Goal: Communication & Community: Connect with others

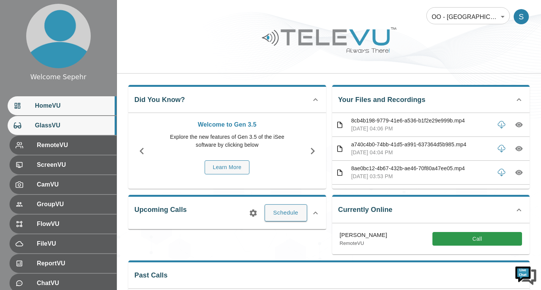
click at [92, 132] on div "GlassVU" at bounding box center [62, 125] width 109 height 19
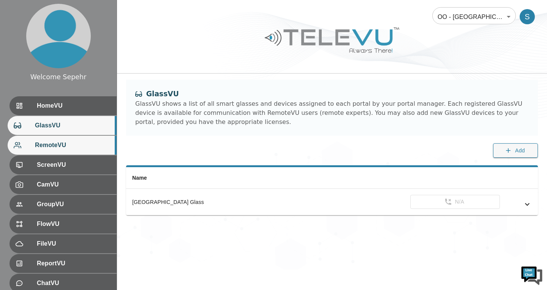
click at [72, 152] on div "RemoteVU" at bounding box center [62, 145] width 109 height 19
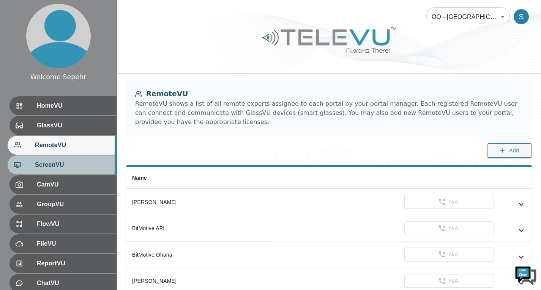
click at [73, 172] on div "ScreenVU" at bounding box center [62, 165] width 109 height 19
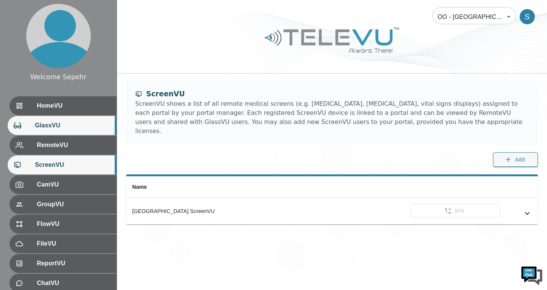
click at [75, 131] on div "GlassVU" at bounding box center [62, 125] width 109 height 19
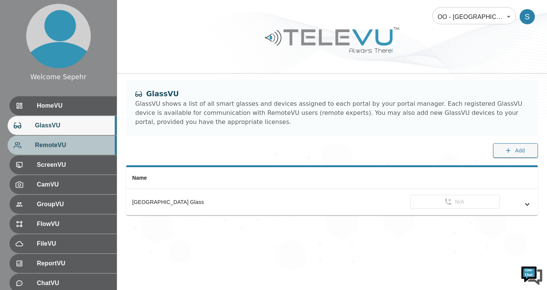
click at [75, 145] on span "RemoteVU" at bounding box center [73, 145] width 76 height 9
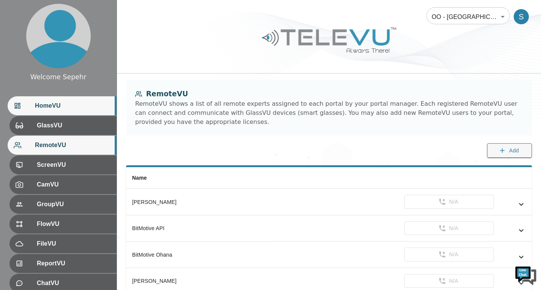
click at [75, 112] on div "HomeVU" at bounding box center [62, 105] width 109 height 19
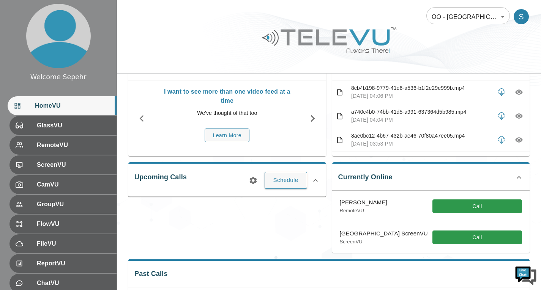
scroll to position [76, 0]
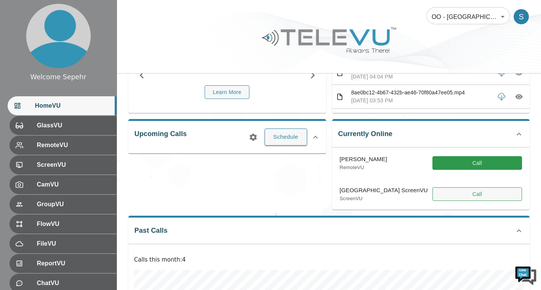
click at [455, 200] on button "Call" at bounding box center [478, 195] width 90 height 14
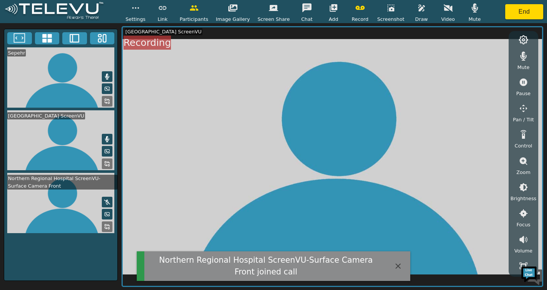
click at [355, 6] on icon "button" at bounding box center [359, 8] width 9 height 4
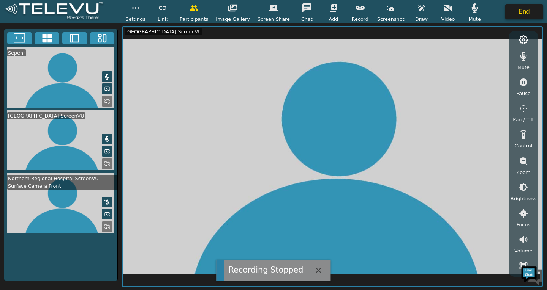
click at [518, 15] on button "End" at bounding box center [524, 11] width 38 height 15
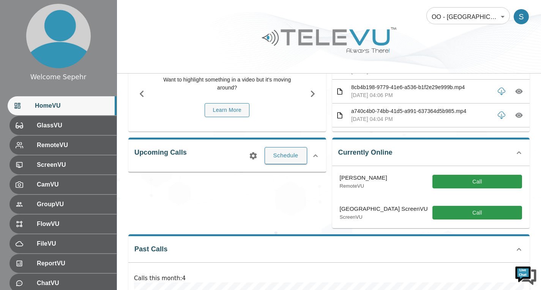
scroll to position [114, 0]
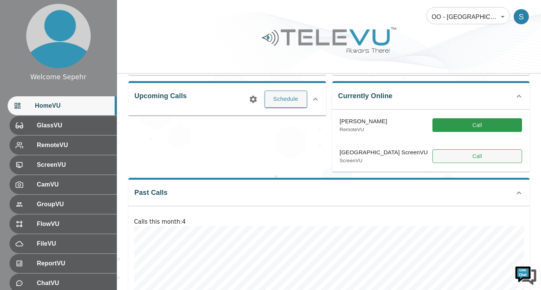
click at [462, 159] on button "Call" at bounding box center [478, 157] width 90 height 14
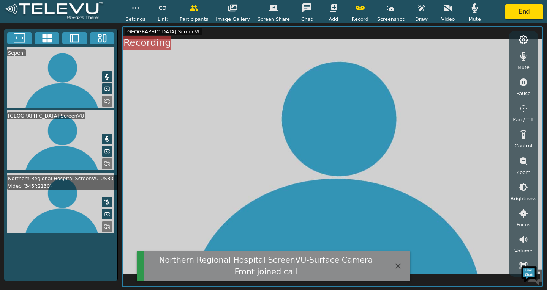
click at [361, 7] on button "button" at bounding box center [359, 7] width 19 height 15
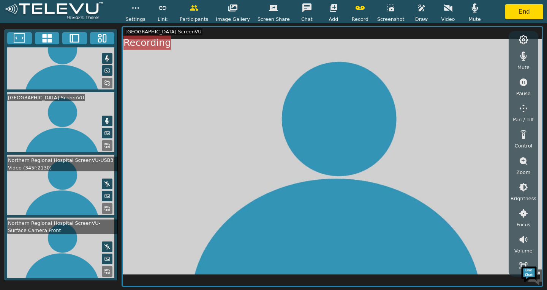
scroll to position [19, 0]
click at [529, 59] on button "button" at bounding box center [523, 56] width 19 height 15
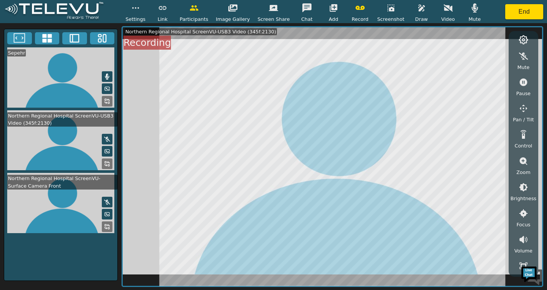
scroll to position [0, 0]
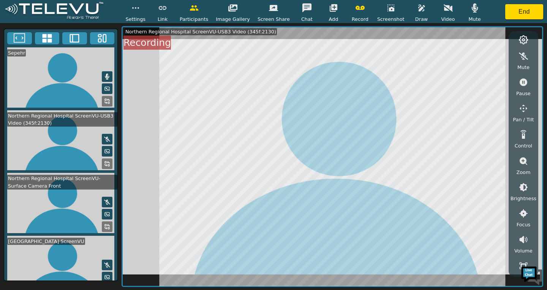
click at [471, 12] on icon "button" at bounding box center [474, 7] width 6 height 9
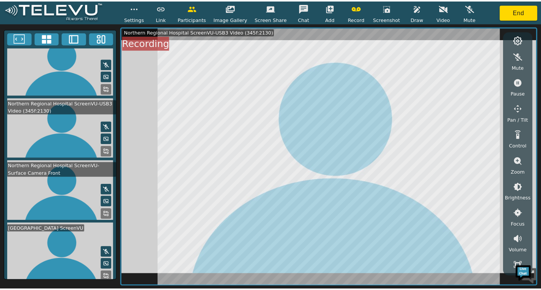
scroll to position [19, 0]
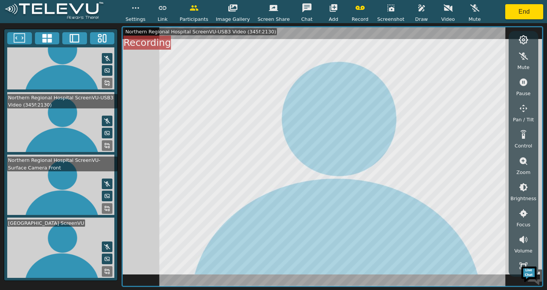
click at [355, 10] on icon "button" at bounding box center [359, 7] width 9 height 9
click at [511, 16] on button "End" at bounding box center [524, 11] width 38 height 15
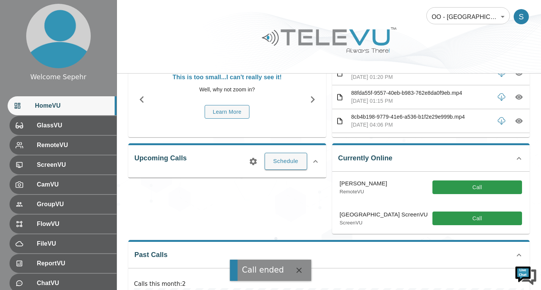
scroll to position [76, 0]
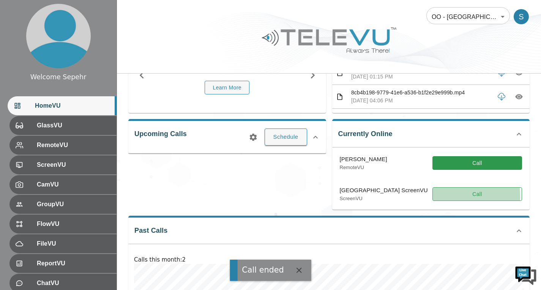
click at [439, 201] on button "Call" at bounding box center [478, 195] width 90 height 14
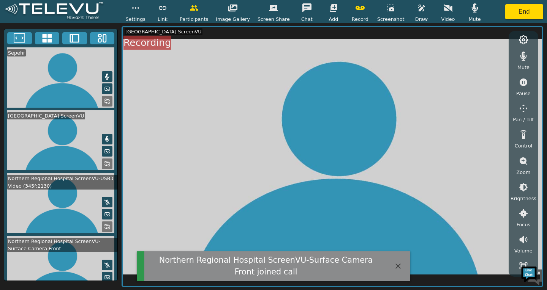
click at [108, 229] on rect at bounding box center [109, 229] width 2 height 2
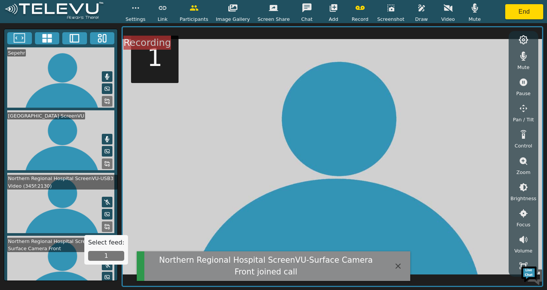
click at [109, 258] on button "1" at bounding box center [106, 256] width 36 height 10
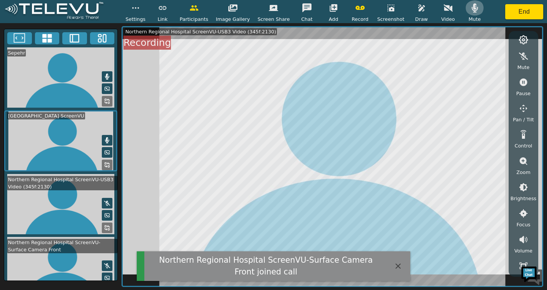
click at [471, 4] on icon "button" at bounding box center [474, 7] width 6 height 9
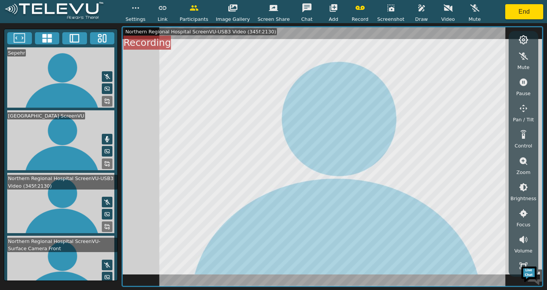
click at [108, 229] on rect at bounding box center [109, 229] width 2 height 2
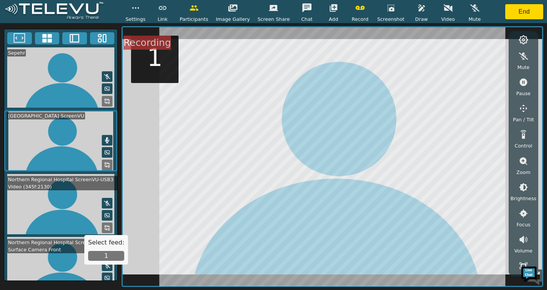
click at [98, 256] on button "1" at bounding box center [106, 256] width 36 height 10
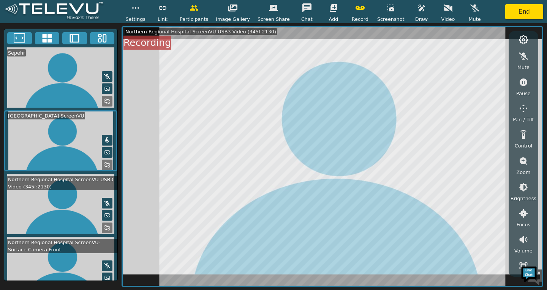
click at [102, 232] on button at bounding box center [107, 228] width 11 height 11
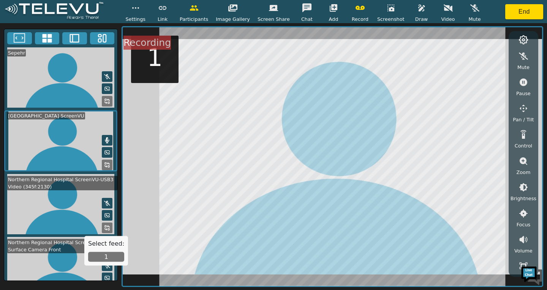
click at [99, 258] on button "1" at bounding box center [106, 258] width 36 height 10
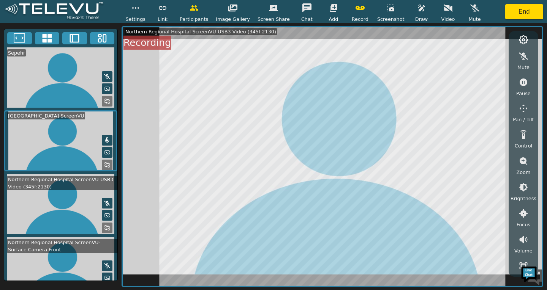
click at [360, 10] on button "button" at bounding box center [359, 7] width 19 height 15
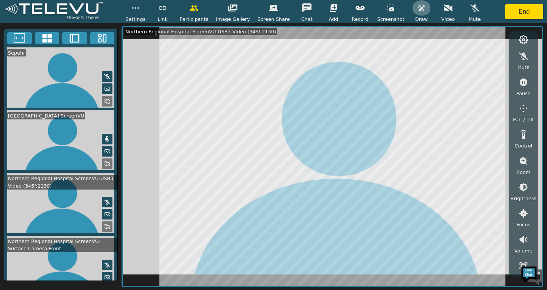
click at [418, 9] on icon "button" at bounding box center [421, 8] width 6 height 7
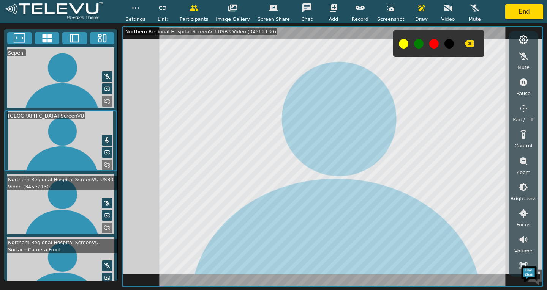
click at [399, 45] on button at bounding box center [403, 43] width 9 height 9
click at [464, 42] on icon "button" at bounding box center [468, 43] width 9 height 7
click at [464, 45] on icon "button" at bounding box center [468, 43] width 9 height 7
click at [431, 44] on div at bounding box center [438, 43] width 91 height 27
click at [429, 46] on button at bounding box center [433, 43] width 9 height 9
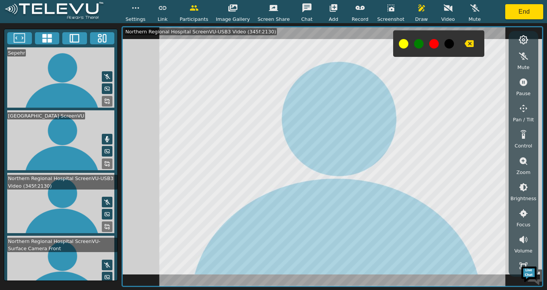
click at [464, 44] on icon "button" at bounding box center [468, 43] width 9 height 7
click at [412, 14] on button "button" at bounding box center [421, 7] width 19 height 15
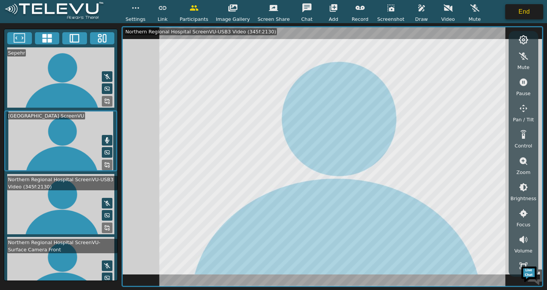
click at [510, 16] on button "End" at bounding box center [524, 11] width 38 height 15
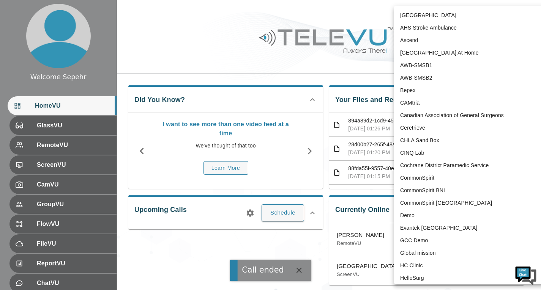
click at [451, 9] on body "Call ended Welcome Sepehr HomeVU GlassVU RemoteVU ScreenVU CamVU GroupVU FlowVU…" at bounding box center [270, 245] width 541 height 491
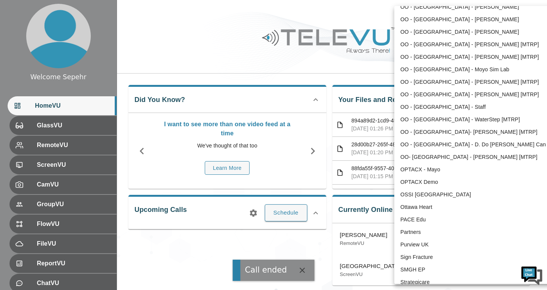
scroll to position [1532, 0]
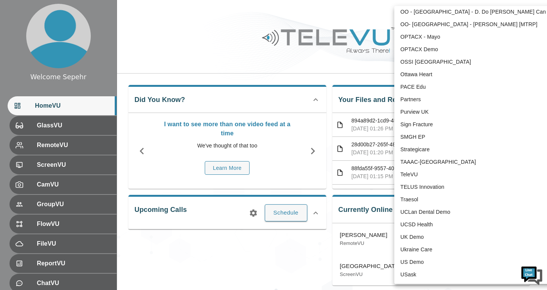
click at [422, 173] on li "TeleVU" at bounding box center [473, 175] width 158 height 13
type input "1"
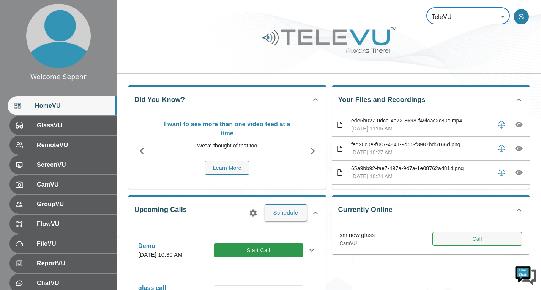
click at [450, 232] on button "Call" at bounding box center [478, 239] width 90 height 14
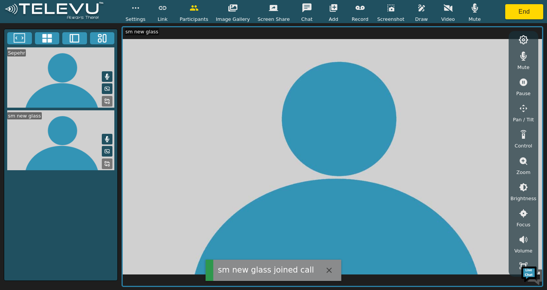
click at [526, 62] on button "button" at bounding box center [523, 56] width 19 height 15
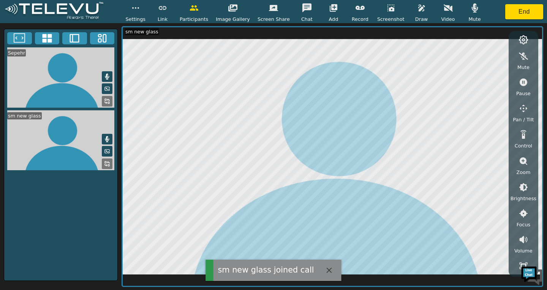
click at [471, 12] on icon "button" at bounding box center [474, 7] width 6 height 9
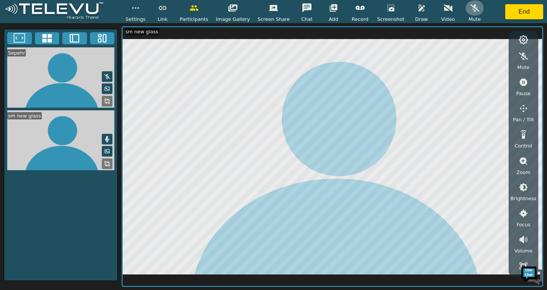
click at [470, 8] on icon "button" at bounding box center [474, 7] width 9 height 9
click at [471, 8] on icon "button" at bounding box center [474, 7] width 6 height 9
click at [470, 8] on icon "button" at bounding box center [474, 7] width 9 height 9
click at [471, 8] on icon "button" at bounding box center [474, 7] width 6 height 9
click at [444, 9] on icon "button" at bounding box center [448, 7] width 9 height 7
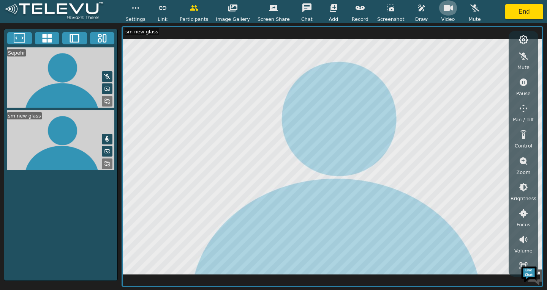
click at [444, 9] on icon "button" at bounding box center [448, 8] width 9 height 6
click at [444, 7] on icon "button" at bounding box center [448, 7] width 9 height 7
click at [444, 7] on icon "button" at bounding box center [448, 8] width 9 height 6
click at [417, 11] on icon "button" at bounding box center [421, 7] width 9 height 9
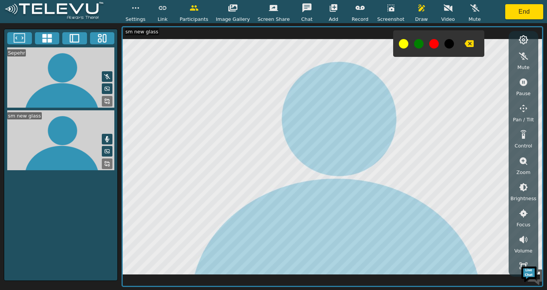
click at [403, 45] on div at bounding box center [438, 43] width 91 height 27
click at [399, 45] on button at bounding box center [403, 43] width 9 height 9
click at [464, 44] on icon "button" at bounding box center [468, 43] width 9 height 7
click at [429, 43] on button at bounding box center [433, 43] width 9 height 9
click at [464, 46] on icon "button" at bounding box center [468, 43] width 9 height 7
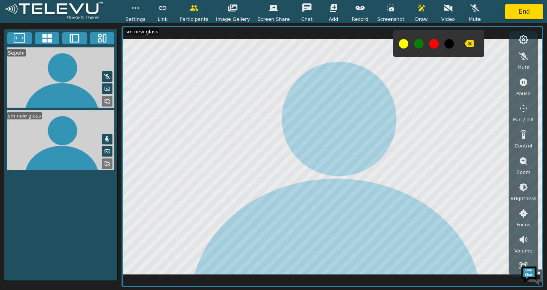
click at [418, 9] on icon "button" at bounding box center [421, 8] width 6 height 7
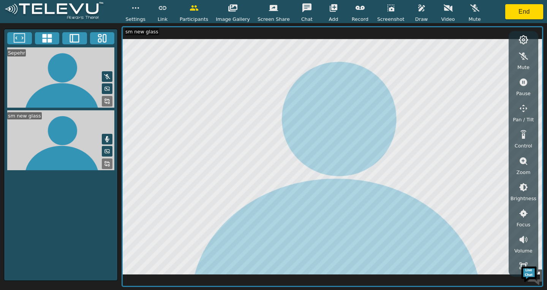
click at [387, 11] on icon "button" at bounding box center [390, 8] width 7 height 7
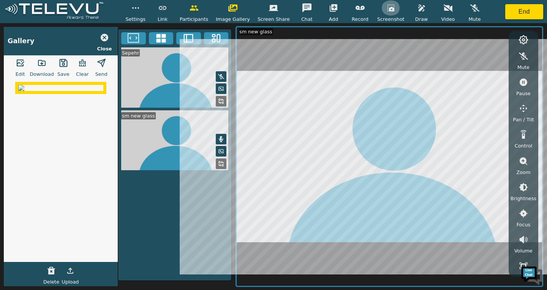
click at [387, 8] on icon "button" at bounding box center [390, 8] width 7 height 7
click at [103, 38] on icon "button" at bounding box center [105, 38] width 8 height 8
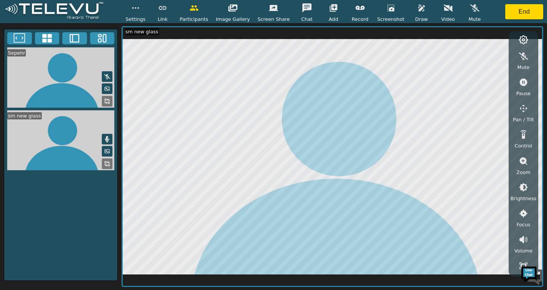
click at [357, 12] on icon "button" at bounding box center [359, 7] width 9 height 9
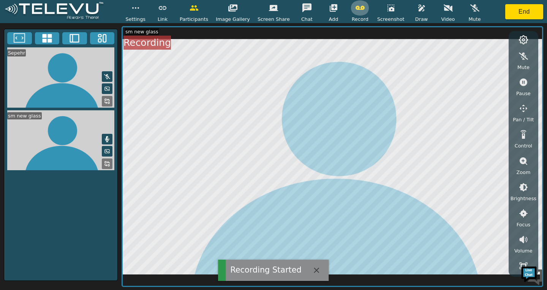
click at [355, 9] on icon "button" at bounding box center [359, 8] width 9 height 4
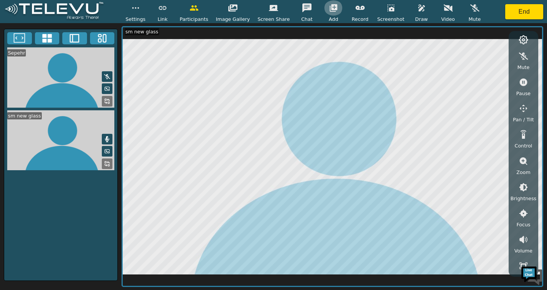
click at [331, 15] on button "button" at bounding box center [333, 7] width 19 height 15
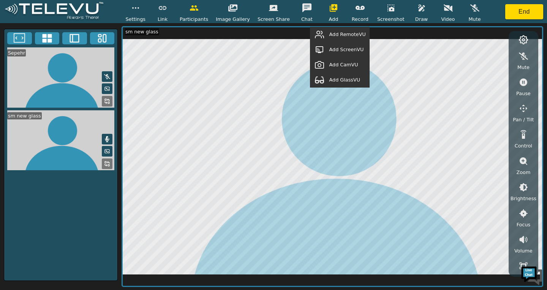
click at [330, 10] on icon "button" at bounding box center [334, 8] width 8 height 8
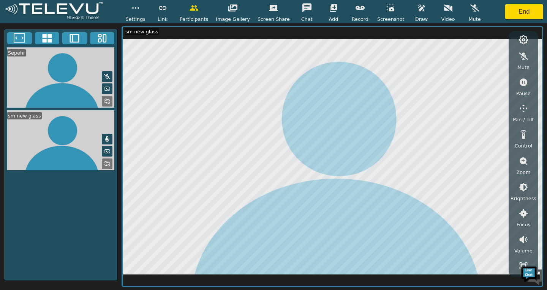
click at [330, 10] on icon "button" at bounding box center [334, 8] width 8 height 8
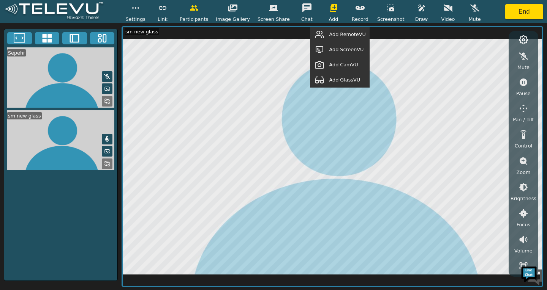
click at [348, 36] on span "Add RemoteVU" at bounding box center [347, 34] width 36 height 7
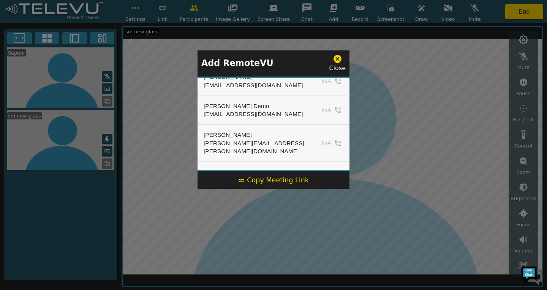
scroll to position [246, 0]
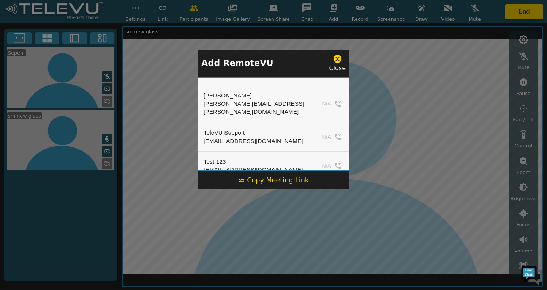
click at [340, 64] on div "Close" at bounding box center [337, 63] width 17 height 19
click at [342, 62] on icon at bounding box center [337, 58] width 9 height 9
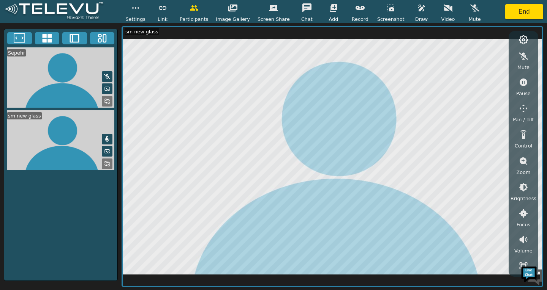
click at [333, 13] on button "button" at bounding box center [333, 7] width 19 height 15
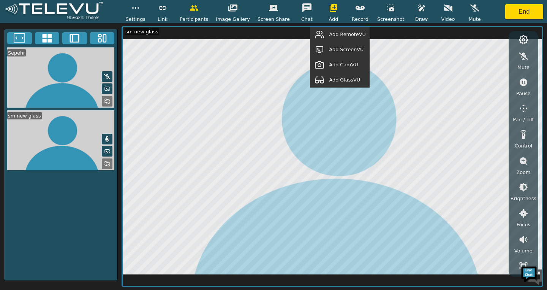
click at [354, 82] on span "Add GlassVU" at bounding box center [344, 79] width 31 height 7
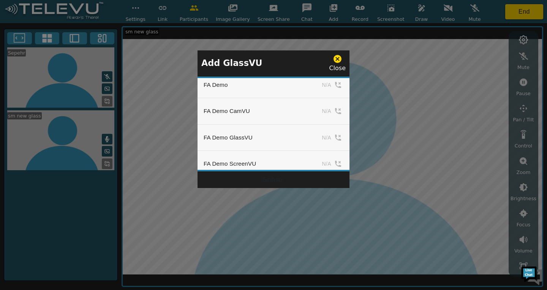
scroll to position [646, 0]
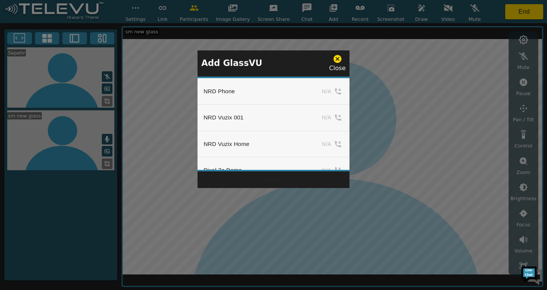
click at [341, 59] on icon at bounding box center [337, 59] width 8 height 8
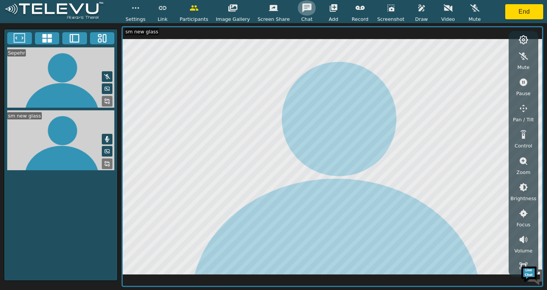
click at [302, 5] on icon "button" at bounding box center [306, 7] width 9 height 9
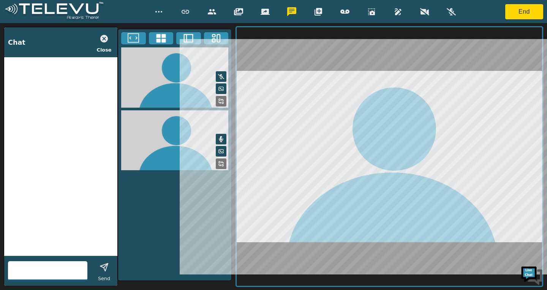
click at [45, 273] on input "text" at bounding box center [47, 271] width 79 height 12
type input "m"
type input "e"
click at [102, 38] on icon "button" at bounding box center [104, 39] width 8 height 8
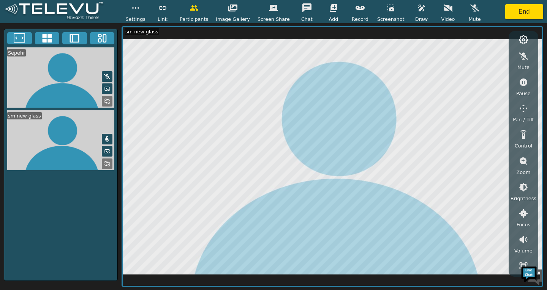
click at [232, 14] on button "button" at bounding box center [232, 7] width 19 height 15
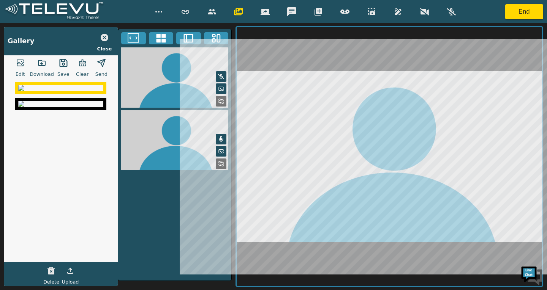
click at [104, 39] on icon "button" at bounding box center [105, 38] width 8 height 8
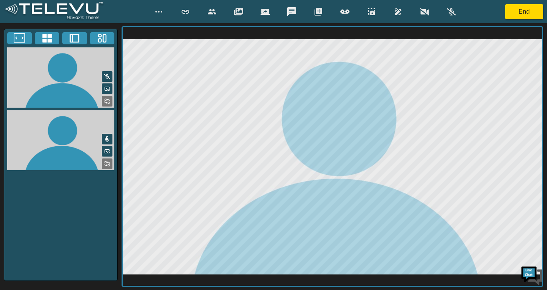
drag, startPoint x: 221, startPoint y: 13, endPoint x: 217, endPoint y: 14, distance: 3.9
click at [221, 13] on button "button" at bounding box center [211, 11] width 19 height 15
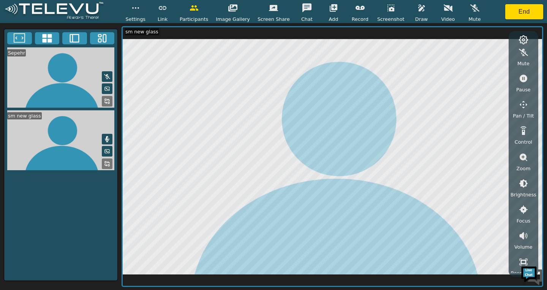
scroll to position [0, 0]
click at [524, 56] on icon "button" at bounding box center [523, 56] width 9 height 9
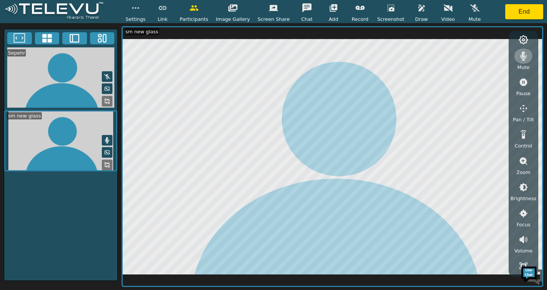
click at [524, 56] on icon "button" at bounding box center [523, 56] width 9 height 9
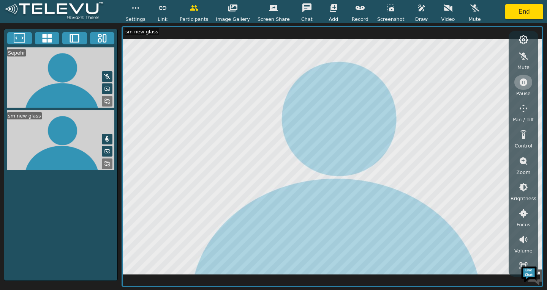
click at [522, 84] on icon "button" at bounding box center [523, 82] width 9 height 9
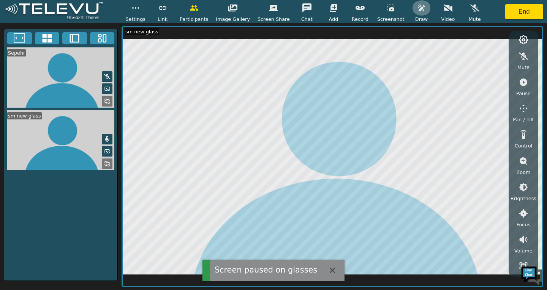
click at [412, 3] on button "button" at bounding box center [421, 7] width 19 height 15
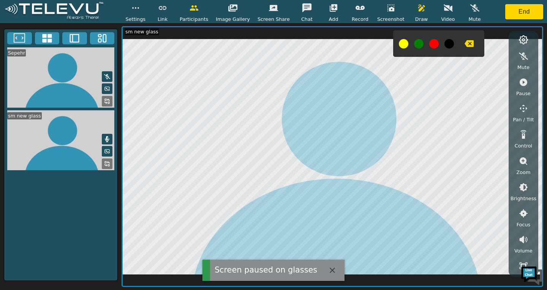
click at [399, 44] on button at bounding box center [403, 43] width 9 height 9
click at [464, 44] on icon "button" at bounding box center [468, 43] width 9 height 7
click at [526, 82] on icon "button" at bounding box center [523, 83] width 8 height 8
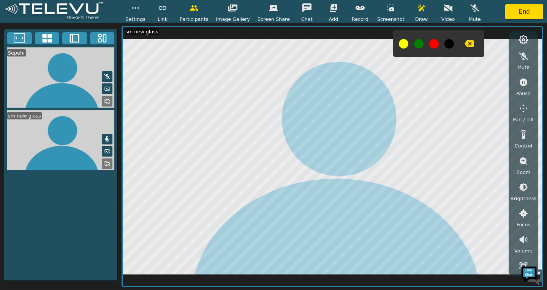
click at [417, 10] on icon "button" at bounding box center [421, 7] width 9 height 9
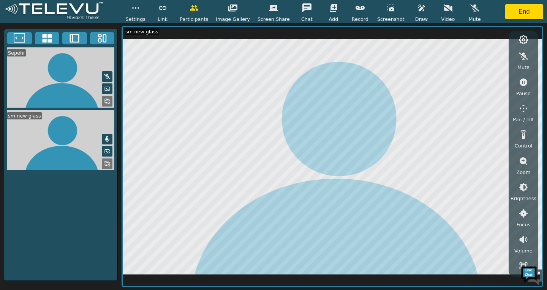
click at [522, 112] on icon "button" at bounding box center [523, 109] width 8 height 8
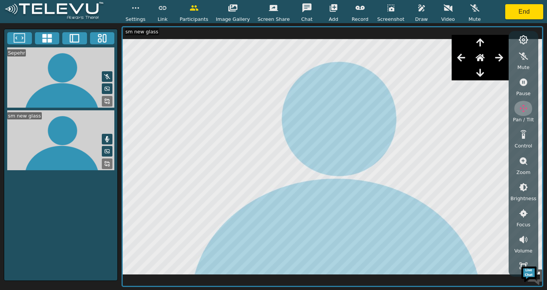
click at [523, 114] on button "button" at bounding box center [523, 108] width 19 height 15
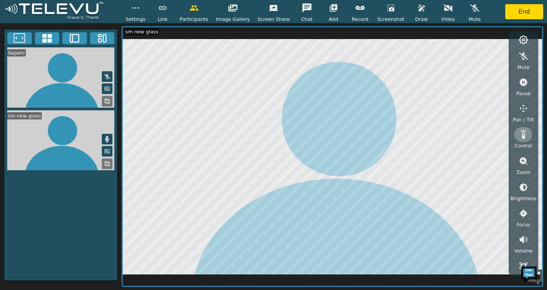
click at [522, 139] on icon "button" at bounding box center [523, 134] width 6 height 9
click at [524, 138] on icon "button" at bounding box center [523, 134] width 6 height 9
click at [524, 163] on icon "button" at bounding box center [523, 162] width 8 height 8
click at [521, 189] on icon "button" at bounding box center [523, 187] width 7 height 7
click at [521, 200] on icon "button" at bounding box center [523, 203] width 8 height 8
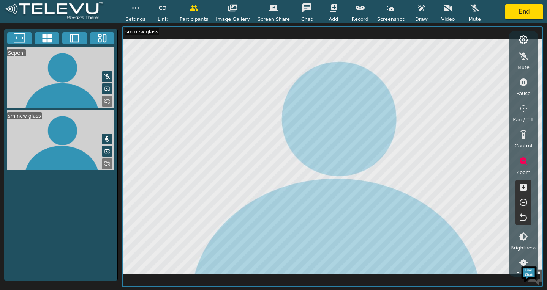
click at [523, 184] on icon "button" at bounding box center [523, 187] width 7 height 7
click at [522, 188] on icon "button" at bounding box center [523, 187] width 9 height 9
click at [522, 200] on icon "button" at bounding box center [523, 202] width 9 height 9
click at [522, 216] on icon "button" at bounding box center [522, 218] width 7 height 8
click at [523, 159] on icon "button" at bounding box center [523, 162] width 8 height 8
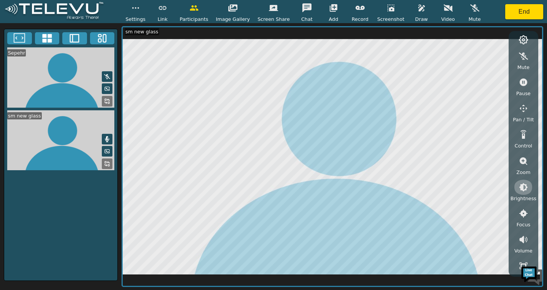
click at [519, 188] on icon "button" at bounding box center [523, 187] width 9 height 9
click at [526, 228] on icon "button" at bounding box center [523, 229] width 8 height 8
click at [522, 214] on icon "button" at bounding box center [523, 213] width 9 height 9
click at [520, 226] on icon "button" at bounding box center [523, 229] width 8 height 8
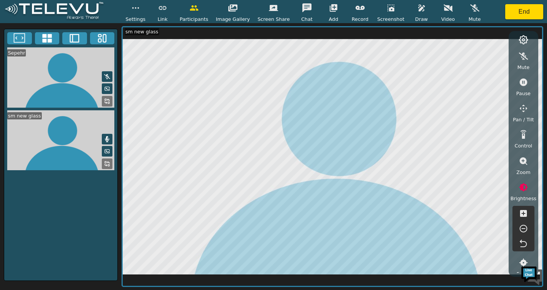
click at [525, 244] on icon "button" at bounding box center [523, 244] width 9 height 9
click at [525, 191] on icon "button" at bounding box center [523, 187] width 9 height 9
click at [524, 212] on icon "button" at bounding box center [523, 214] width 8 height 8
click at [523, 252] on icon "button" at bounding box center [523, 255] width 9 height 9
click at [522, 243] on icon "button" at bounding box center [523, 240] width 7 height 7
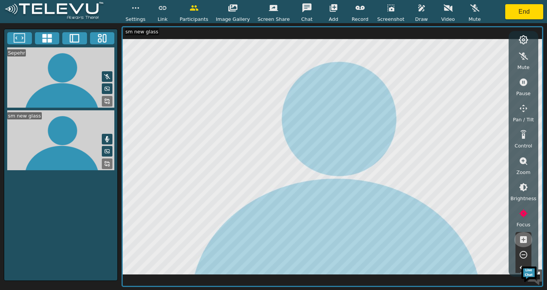
click at [522, 243] on icon "button" at bounding box center [523, 240] width 7 height 7
click at [522, 251] on icon "button" at bounding box center [523, 255] width 9 height 9
click at [525, 253] on icon "button" at bounding box center [523, 255] width 9 height 9
click at [526, 240] on icon "button" at bounding box center [523, 240] width 7 height 7
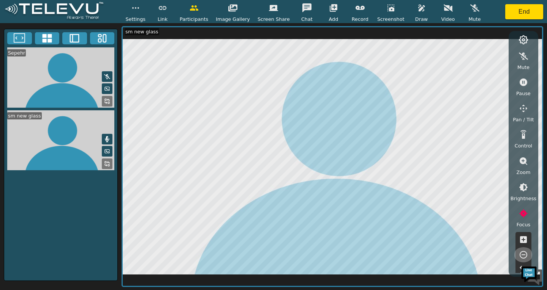
click at [526, 254] on icon "button" at bounding box center [523, 255] width 8 height 8
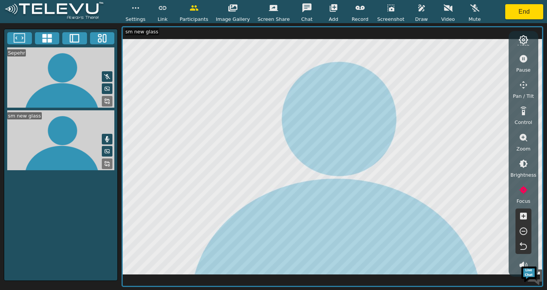
scroll to position [38, 0]
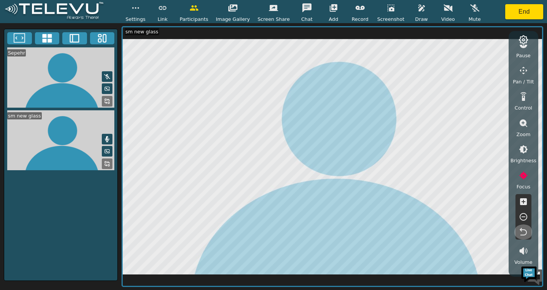
click at [524, 234] on icon "button" at bounding box center [523, 232] width 9 height 9
click at [525, 178] on icon "button" at bounding box center [523, 175] width 9 height 9
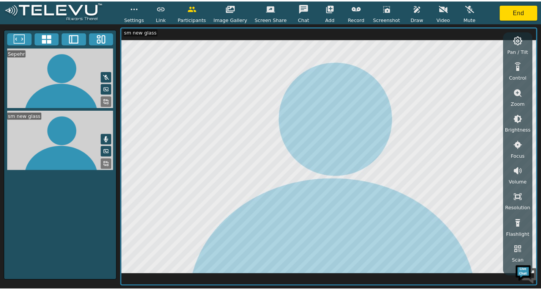
scroll to position [87, 0]
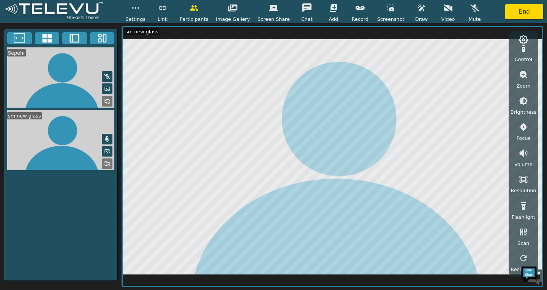
click at [522, 180] on icon "button" at bounding box center [523, 179] width 9 height 9
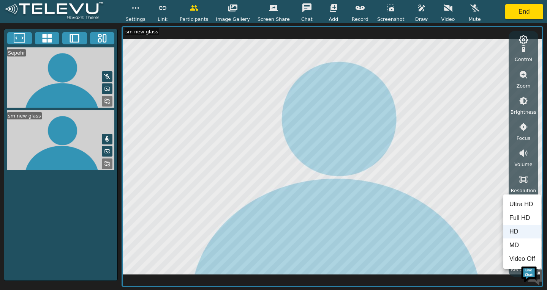
click at [519, 200] on li "Ultra HD" at bounding box center [522, 205] width 38 height 14
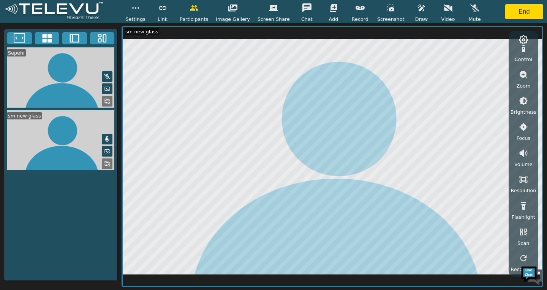
click at [524, 185] on button "button" at bounding box center [523, 179] width 19 height 15
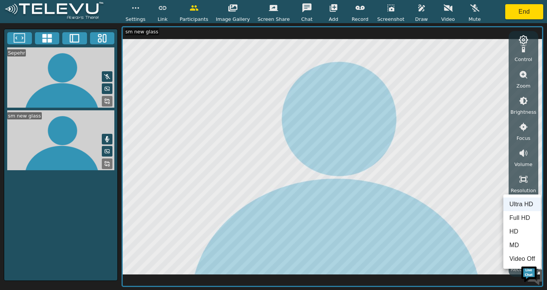
click at [515, 217] on li "Full HD" at bounding box center [522, 219] width 38 height 14
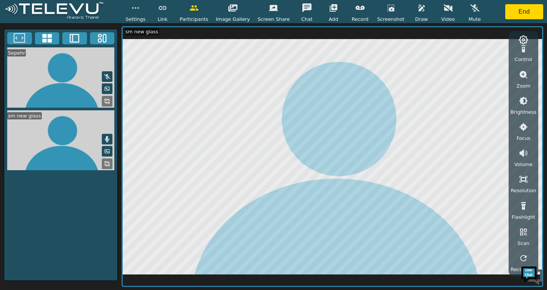
click at [519, 184] on button "button" at bounding box center [523, 179] width 19 height 15
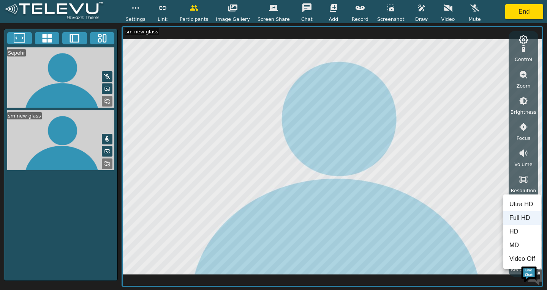
click at [514, 237] on li "HD" at bounding box center [522, 232] width 38 height 14
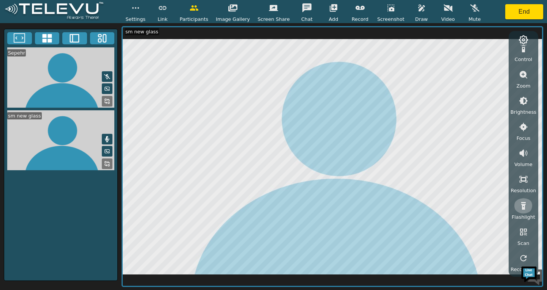
click at [520, 206] on icon "button" at bounding box center [523, 206] width 9 height 9
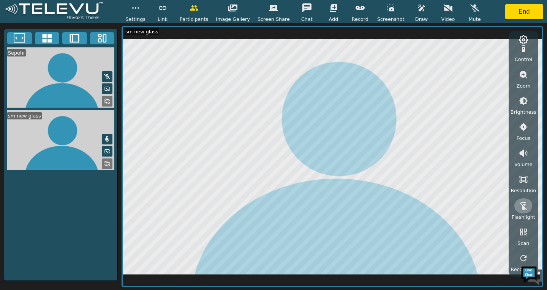
click at [520, 206] on icon "button" at bounding box center [523, 206] width 9 height 9
click at [512, 12] on button "End" at bounding box center [524, 11] width 38 height 15
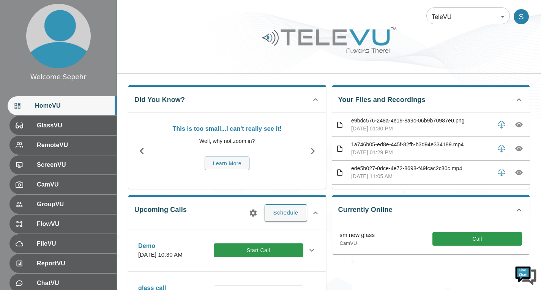
click at [498, 126] on icon "button" at bounding box center [502, 125] width 8 height 8
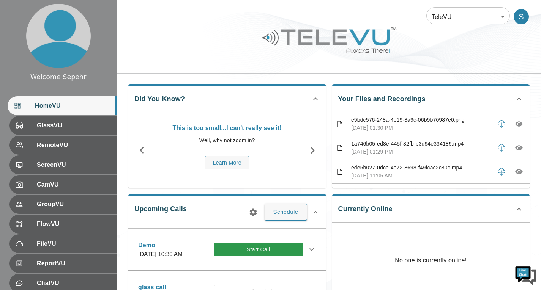
scroll to position [76, 0]
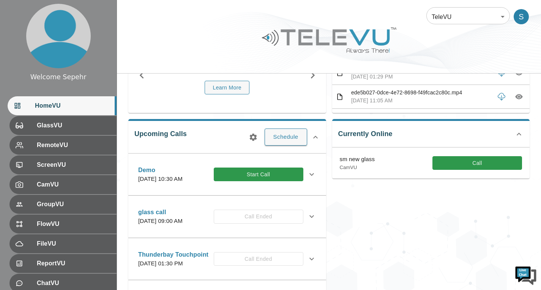
click at [331, 239] on div "Currently Online sm new glass CamVU Call" at bounding box center [428, 212] width 204 height 198
click at [467, 163] on button "Call" at bounding box center [478, 163] width 90 height 14
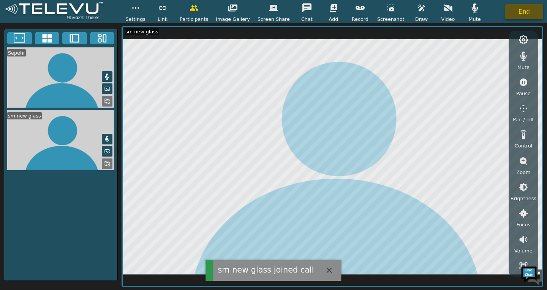
click at [521, 9] on button "End" at bounding box center [524, 11] width 38 height 15
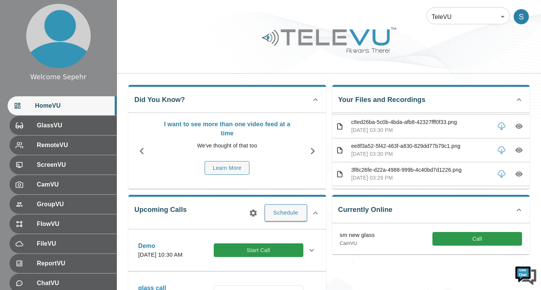
click at [310, 150] on icon "button" at bounding box center [312, 151] width 13 height 13
click at [310, 149] on icon "button" at bounding box center [312, 151] width 13 height 13
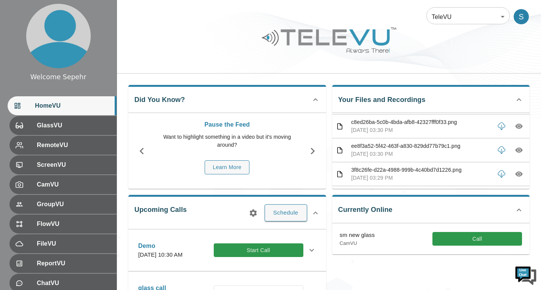
click at [129, 147] on div "Pause the Feed Want to highlight something in a video but it's moving around? L…" at bounding box center [227, 151] width 198 height 76
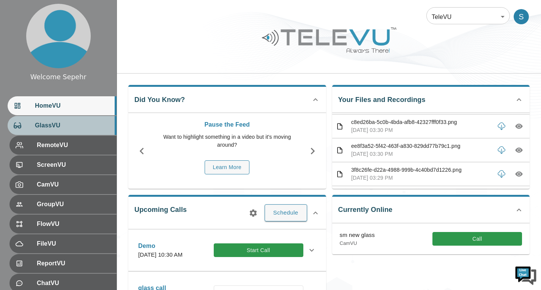
click at [57, 125] on span "GlassVU" at bounding box center [73, 125] width 76 height 9
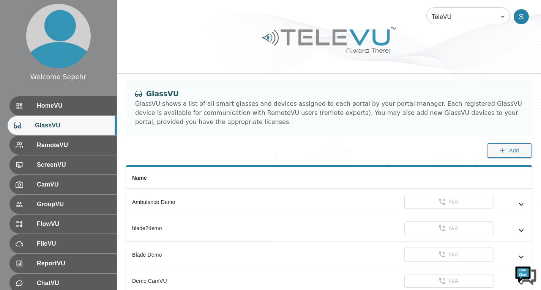
click at [75, 122] on span "GlassVU" at bounding box center [73, 125] width 76 height 9
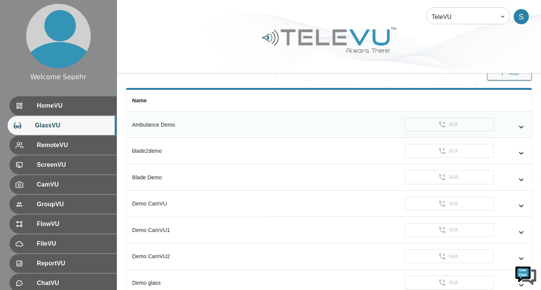
scroll to position [114, 0]
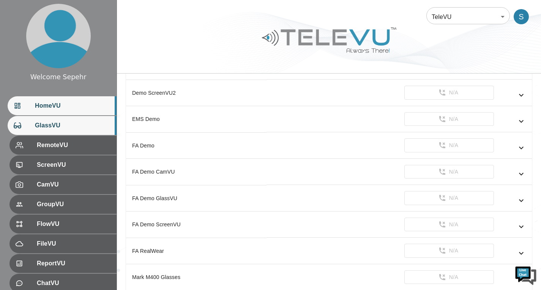
click at [56, 106] on span "HomeVU" at bounding box center [73, 105] width 76 height 9
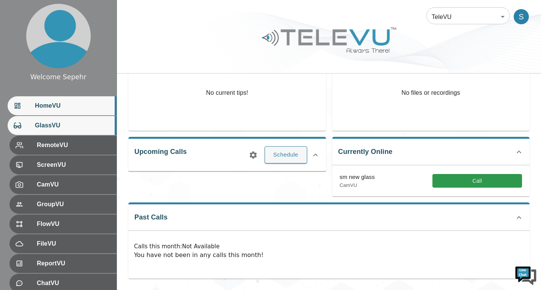
scroll to position [58, 0]
click at [58, 125] on span "GlassVU" at bounding box center [73, 125] width 76 height 9
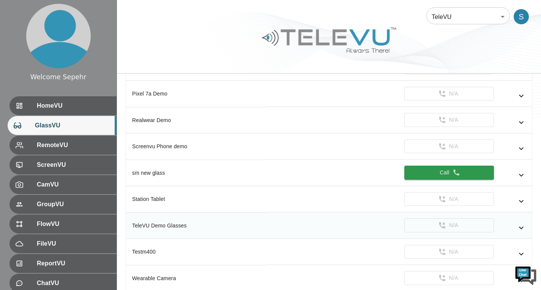
scroll to position [835, 0]
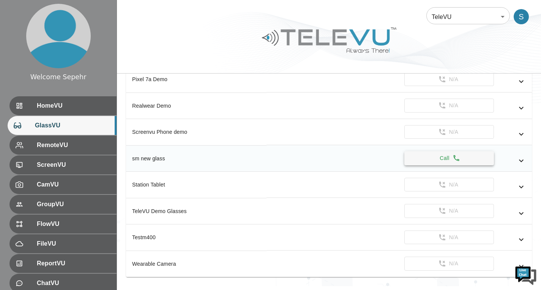
click at [445, 159] on button "Call" at bounding box center [449, 159] width 90 height 14
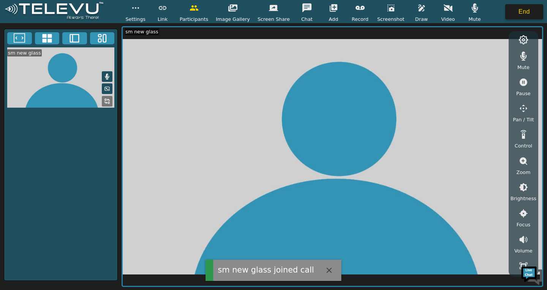
click at [513, 13] on button "End" at bounding box center [524, 11] width 38 height 15
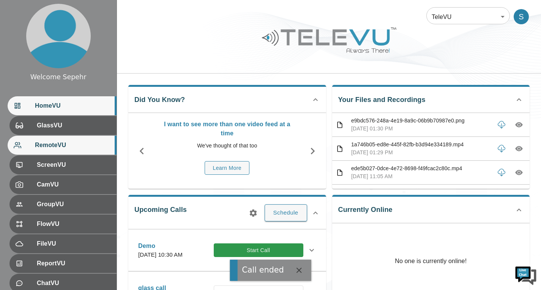
click at [44, 146] on span "RemoteVU" at bounding box center [73, 145] width 76 height 9
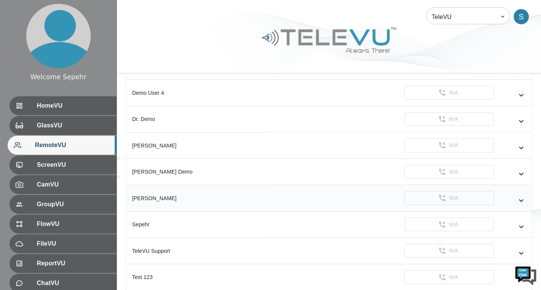
scroll to position [243, 0]
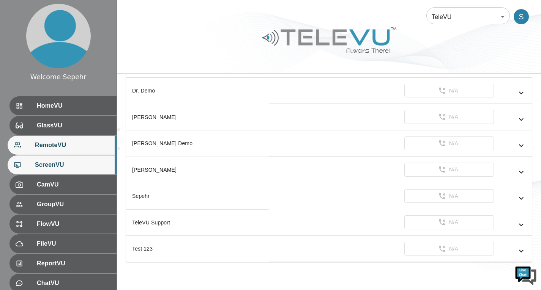
click at [80, 158] on div "ScreenVU" at bounding box center [62, 165] width 109 height 19
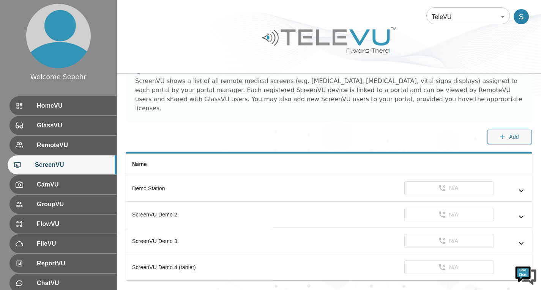
scroll to position [32, 0]
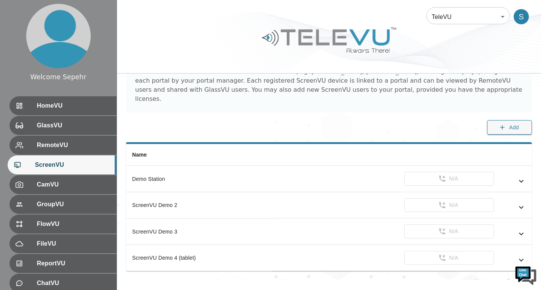
click at [48, 164] on span "ScreenVU" at bounding box center [73, 165] width 76 height 9
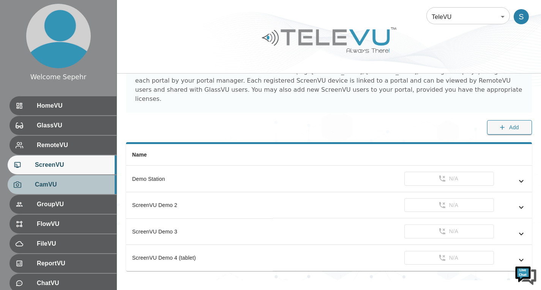
click at [56, 183] on span "CamVU" at bounding box center [73, 184] width 76 height 9
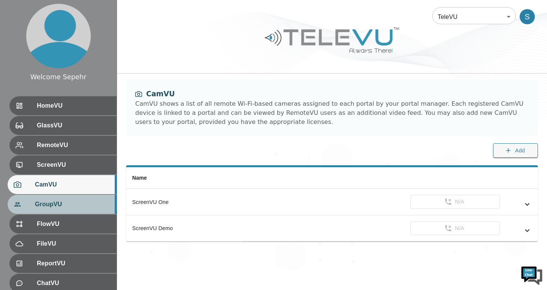
click at [79, 204] on span "GroupVU" at bounding box center [73, 204] width 76 height 9
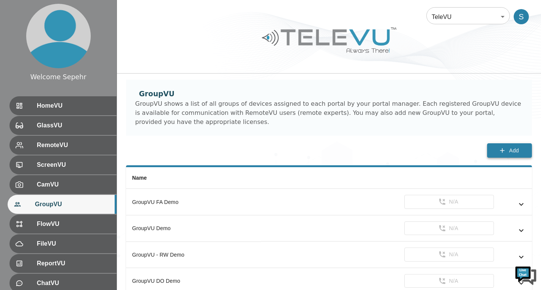
click at [511, 149] on span "Add" at bounding box center [514, 150] width 10 height 9
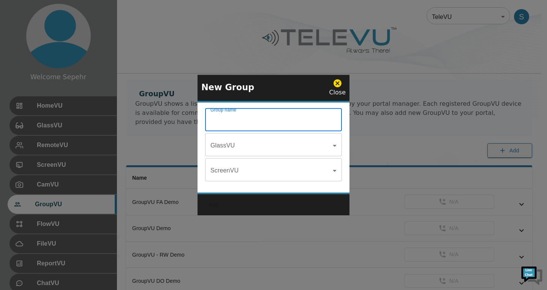
click at [241, 125] on input "Group name" at bounding box center [273, 120] width 137 height 21
type input "ab"
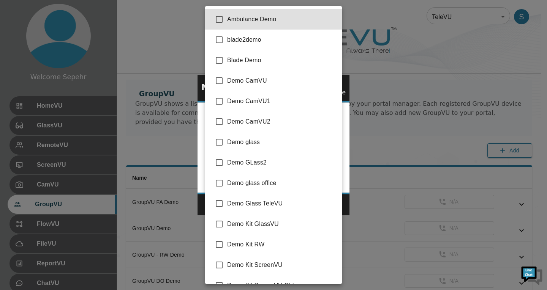
click at [230, 138] on body "Welcome Sepehr HomeVU GlassVU RemoteVU ScreenVU CamVU GroupVU FlowVU FileVU Rep…" at bounding box center [273, 218] width 547 height 436
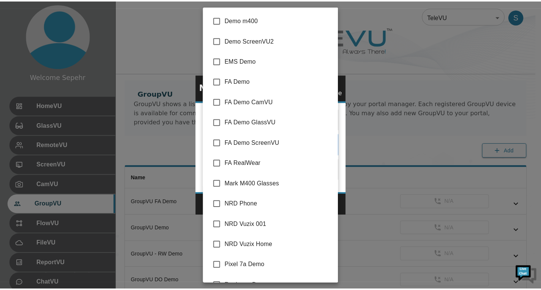
scroll to position [445, 0]
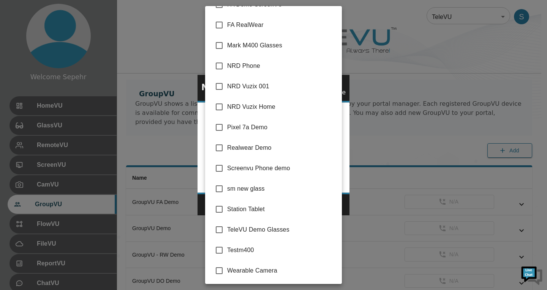
click at [219, 189] on input "checkbox" at bounding box center [219, 189] width 16 height 16
checkbox input "true"
type input "sm new glass"
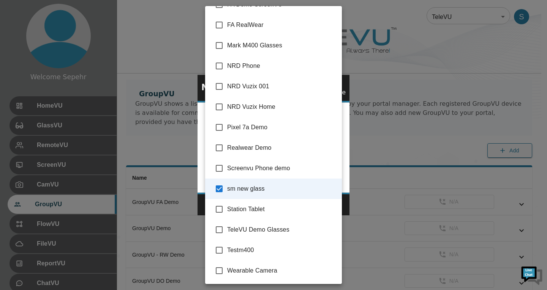
click at [347, 163] on div at bounding box center [273, 145] width 547 height 290
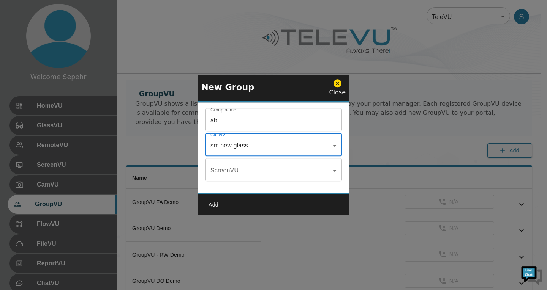
click at [253, 175] on body "Welcome Sepehr HomeVU GlassVU RemoteVU ScreenVU CamVU GroupVU FlowVU FileVU Rep…" at bounding box center [273, 218] width 547 height 436
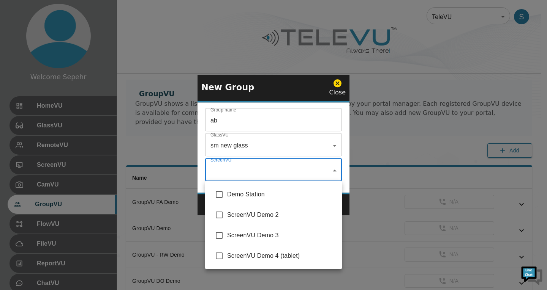
click at [243, 152] on div at bounding box center [273, 145] width 547 height 290
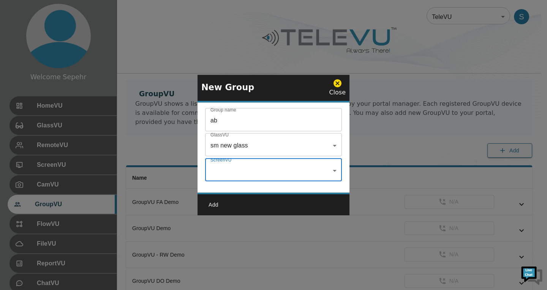
drag, startPoint x: 230, startPoint y: 185, endPoint x: 233, endPoint y: 174, distance: 11.1
click at [230, 185] on div "Group name ab Group name GlassVU sm new glass sm new glass GlassVU ScreenVU ​ S…" at bounding box center [273, 148] width 152 height 90
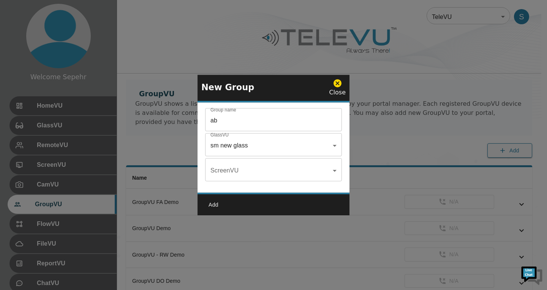
click at [234, 174] on body "Welcome Sepehr HomeVU GlassVU RemoteVU ScreenVU CamVU GroupVU FlowVU FileVU Rep…" at bounding box center [273, 218] width 547 height 436
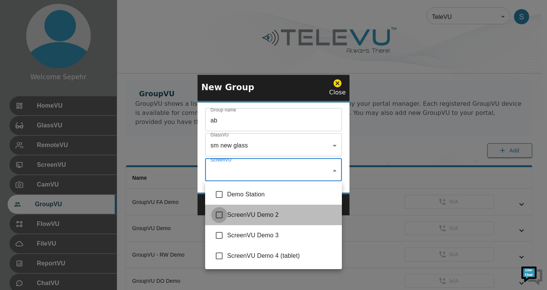
click at [217, 210] on input "checkbox" at bounding box center [219, 215] width 16 height 16
checkbox input "true"
type input "ScreenVU Demo 2"
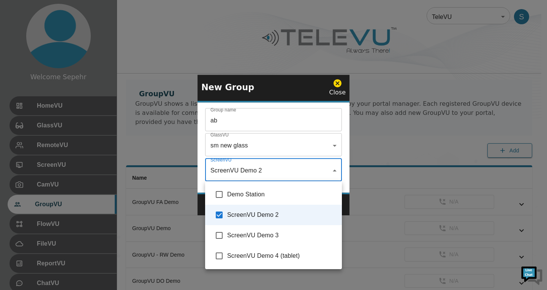
click at [344, 172] on div at bounding box center [273, 145] width 547 height 290
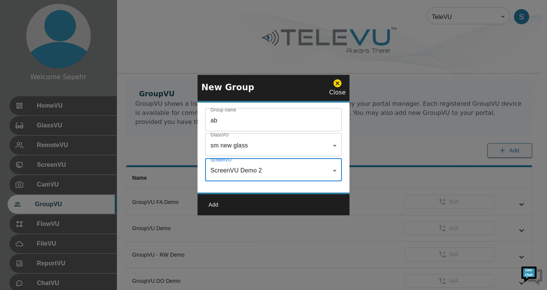
click at [213, 207] on button "Add" at bounding box center [213, 205] width 24 height 14
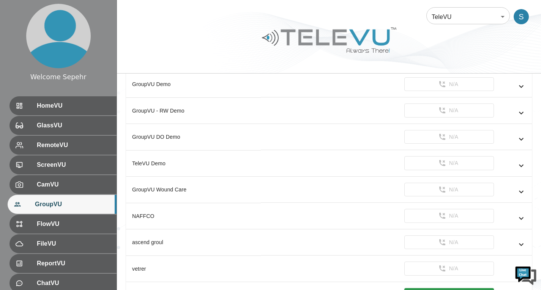
scroll to position [191, 0]
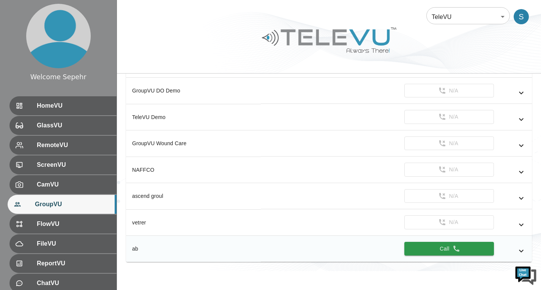
click at [523, 251] on icon "simple table" at bounding box center [521, 251] width 9 height 9
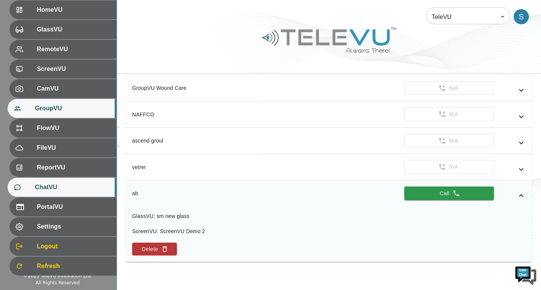
scroll to position [104, 0]
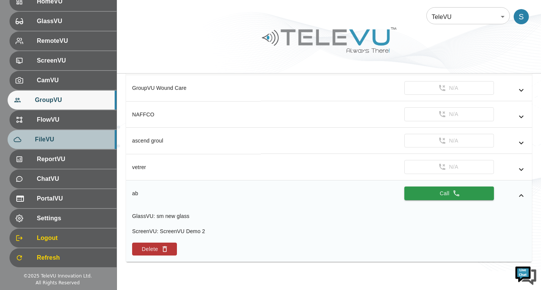
click at [82, 144] on span "FileVU" at bounding box center [73, 139] width 76 height 9
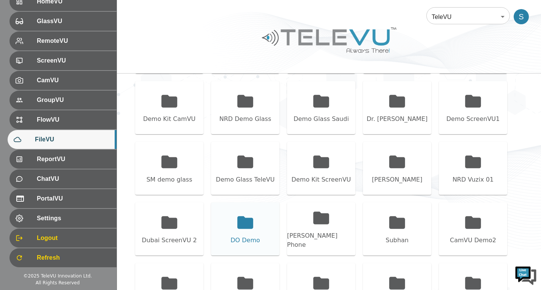
scroll to position [270, 0]
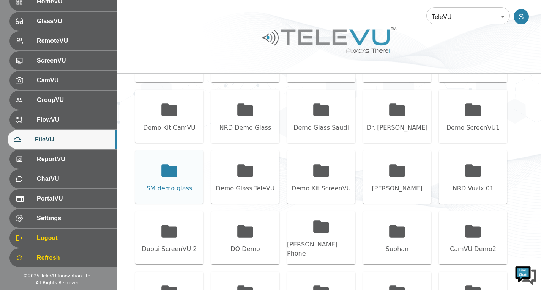
click at [163, 164] on icon at bounding box center [169, 170] width 19 height 19
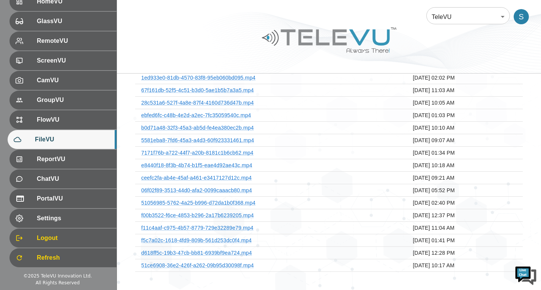
scroll to position [0, 0]
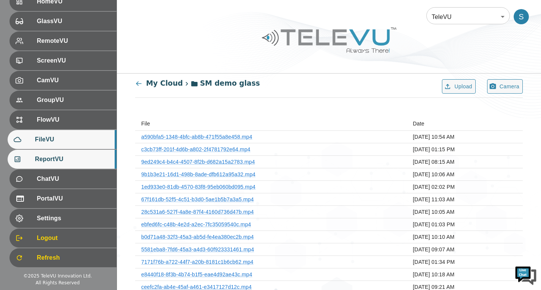
click at [89, 154] on div "ReportVU" at bounding box center [62, 159] width 109 height 19
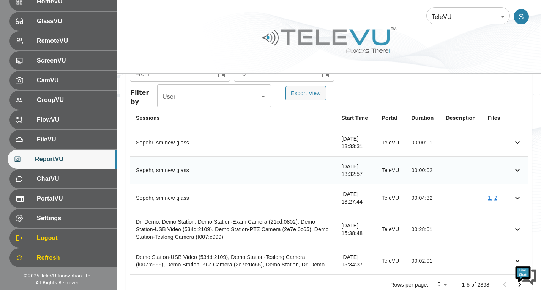
scroll to position [326, 0]
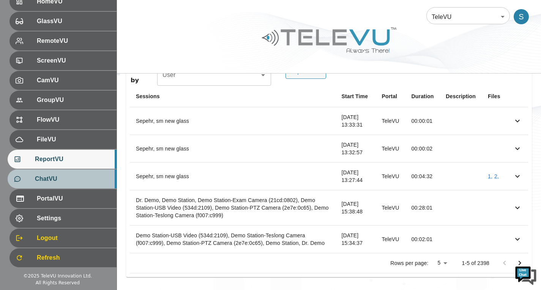
click at [74, 186] on div "ChatVU" at bounding box center [62, 179] width 109 height 19
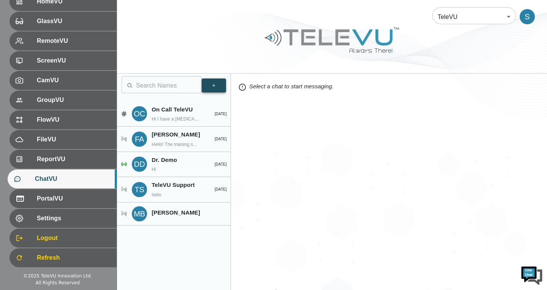
click at [215, 88] on button "+" at bounding box center [214, 86] width 24 height 14
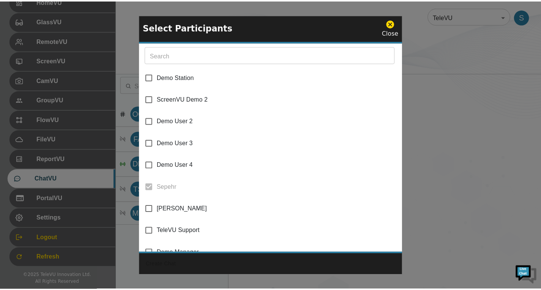
scroll to position [114, 0]
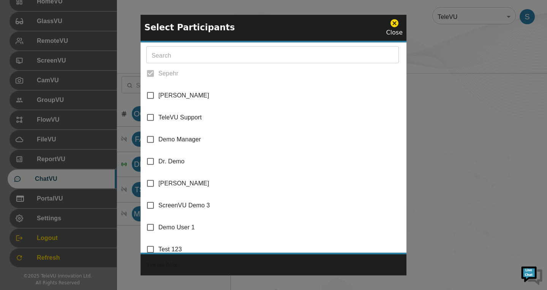
click at [150, 95] on input "[PERSON_NAME]" at bounding box center [150, 95] width 16 height 16
click at [150, 93] on input "[PERSON_NAME]" at bounding box center [150, 95] width 16 height 16
checkbox input "false"
click at [153, 227] on input "Demo User 1" at bounding box center [150, 227] width 16 height 16
checkbox input "true"
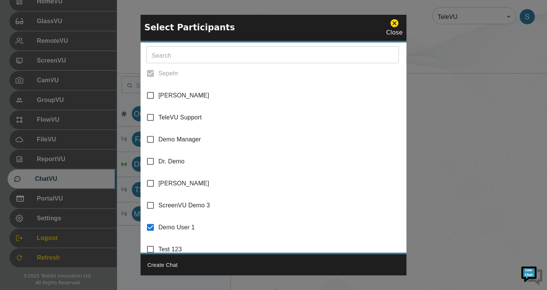
click at [159, 265] on button "Create Chat" at bounding box center [162, 265] width 36 height 14
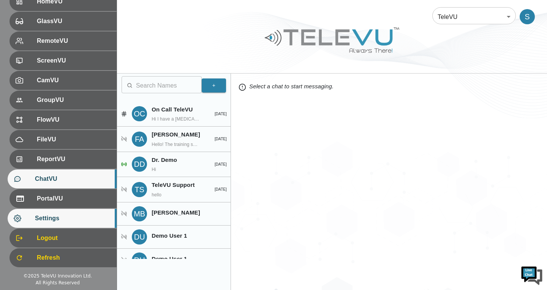
click at [65, 209] on div "Settings" at bounding box center [62, 218] width 109 height 19
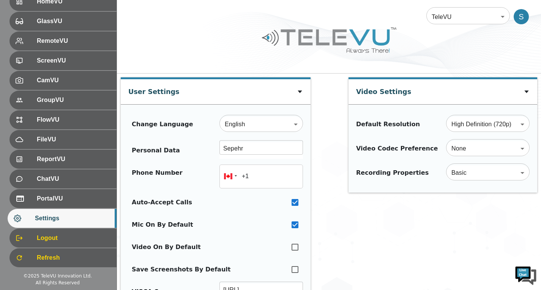
type input "+16475728001"
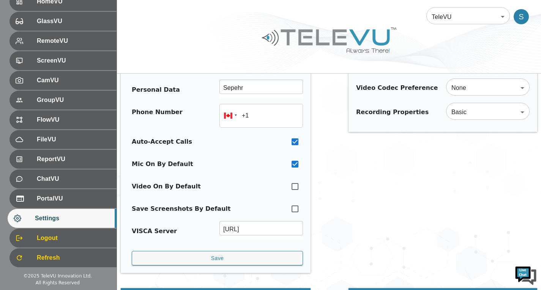
scroll to position [76, 0]
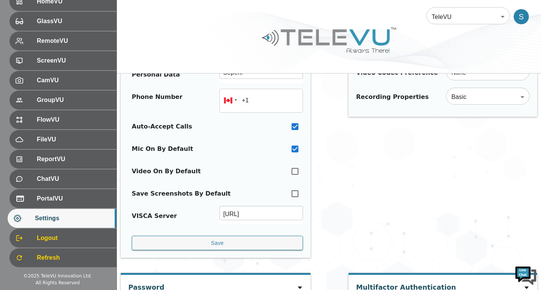
drag, startPoint x: 295, startPoint y: 173, endPoint x: 291, endPoint y: 171, distance: 4.4
click at [295, 173] on input "checkbox" at bounding box center [295, 171] width 16 height 17
checkbox input "true"
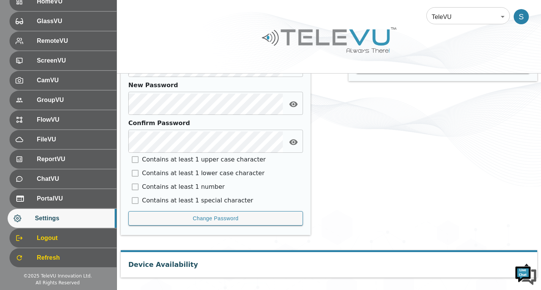
scroll to position [383, 0]
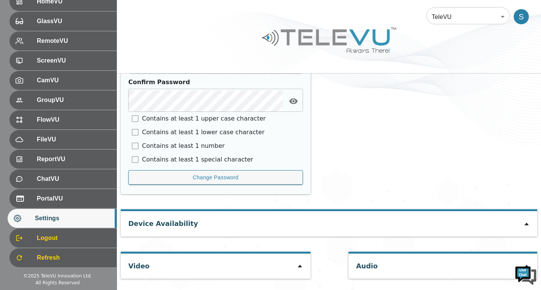
click at [300, 268] on icon at bounding box center [300, 266] width 4 height 3
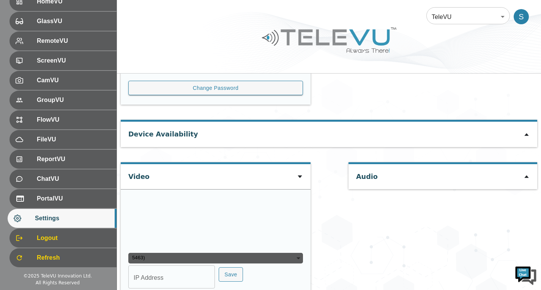
scroll to position [489, 0]
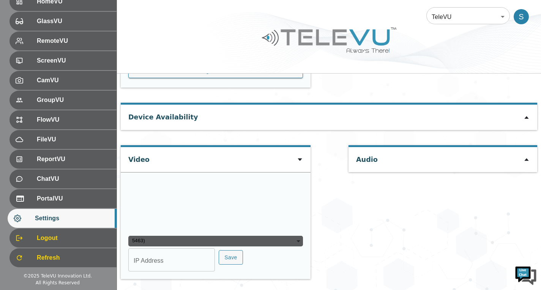
click at [295, 242] on div "5463)" at bounding box center [215, 241] width 175 height 11
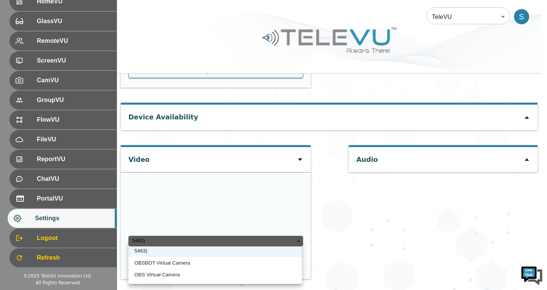
drag, startPoint x: 273, startPoint y: 262, endPoint x: 270, endPoint y: 261, distance: 4.0
click at [273, 262] on li "OBSBOT Virtual Camera" at bounding box center [215, 263] width 174 height 12
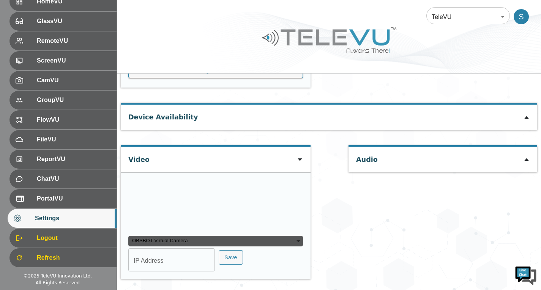
scroll to position [530, 0]
click at [282, 244] on div "OBSBOT Virtual Camera" at bounding box center [215, 241] width 175 height 11
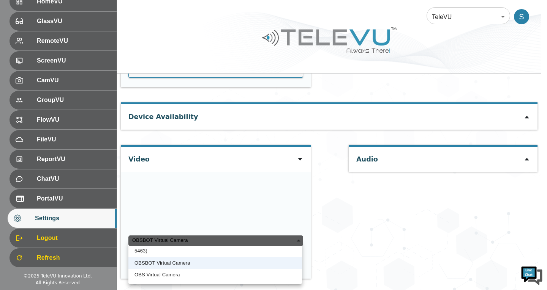
drag, startPoint x: 258, startPoint y: 255, endPoint x: 255, endPoint y: 252, distance: 4.3
click at [258, 255] on li "5463)" at bounding box center [215, 251] width 174 height 12
type input "89aa39ff7aeb4a476408830ea740e91c00e78d0c0122deb4d4cecb7566a60acd"
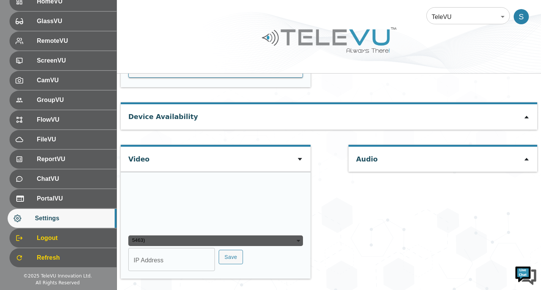
click at [525, 147] on div "Audio" at bounding box center [443, 159] width 189 height 25
click at [525, 156] on icon at bounding box center [527, 159] width 6 height 6
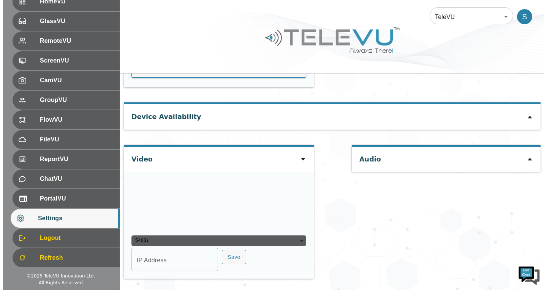
scroll to position [527, 0]
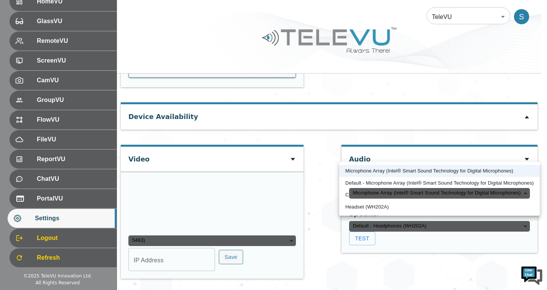
click at [471, 188] on div "Microphone Array (Intel® Smart Sound Technology for Digital Microphones)" at bounding box center [439, 193] width 181 height 11
click at [421, 221] on div "Default - Headphones (WH202A)" at bounding box center [439, 226] width 181 height 11
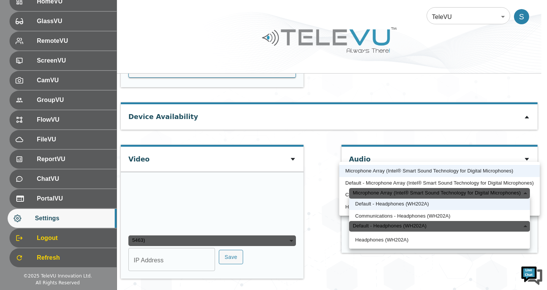
click at [433, 12] on div at bounding box center [273, 145] width 547 height 290
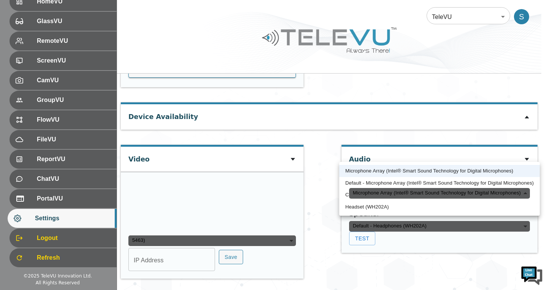
click at [445, 19] on div at bounding box center [273, 145] width 547 height 290
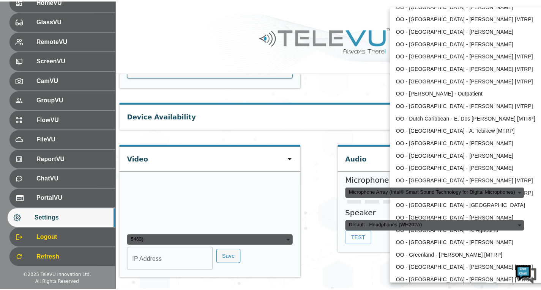
scroll to position [802, 0]
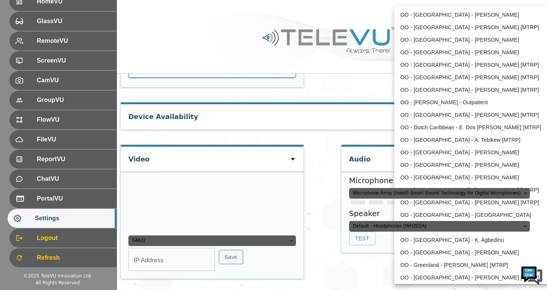
click at [437, 80] on li "OO - [GEOGRAPHIC_DATA] - [PERSON_NAME] [MTRP]" at bounding box center [473, 77] width 158 height 13
type input "213"
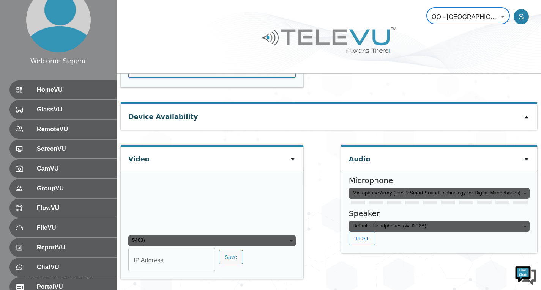
scroll to position [0, 0]
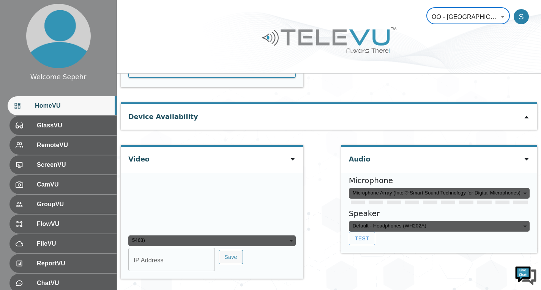
click at [57, 104] on span "HomeVU" at bounding box center [73, 105] width 76 height 9
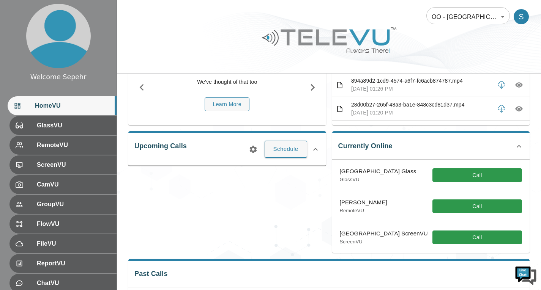
scroll to position [51, 0]
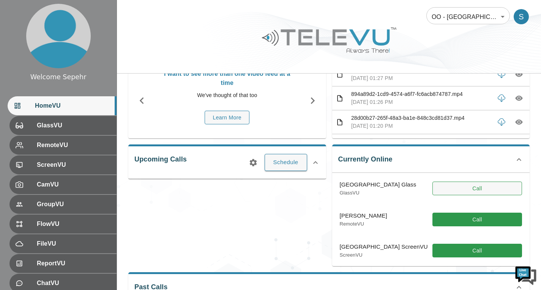
click at [451, 187] on button "Call" at bounding box center [478, 189] width 90 height 14
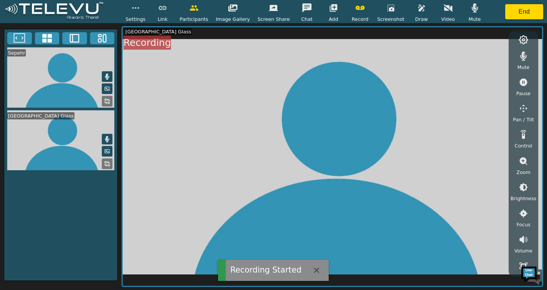
click at [358, 8] on icon "button" at bounding box center [359, 8] width 9 height 4
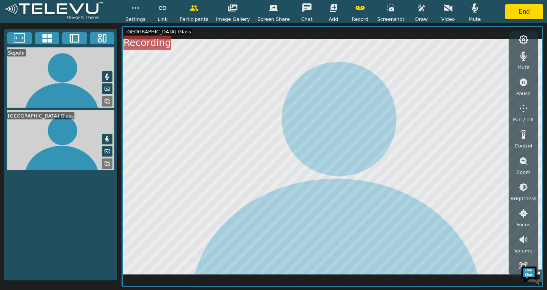
click at [523, 159] on icon "button" at bounding box center [523, 162] width 8 height 8
click at [523, 186] on icon "button" at bounding box center [523, 187] width 7 height 7
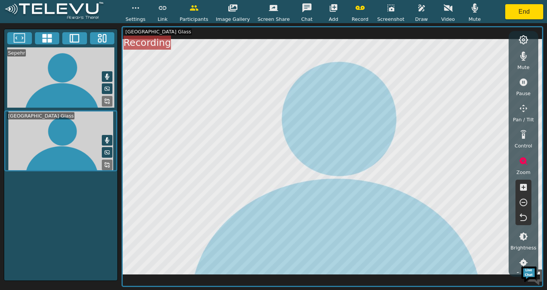
click at [524, 201] on icon "button" at bounding box center [523, 202] width 9 height 9
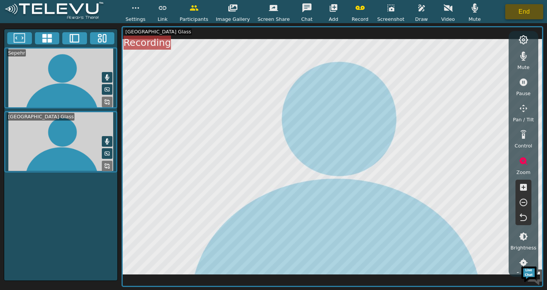
click at [515, 14] on button "End" at bounding box center [524, 11] width 38 height 15
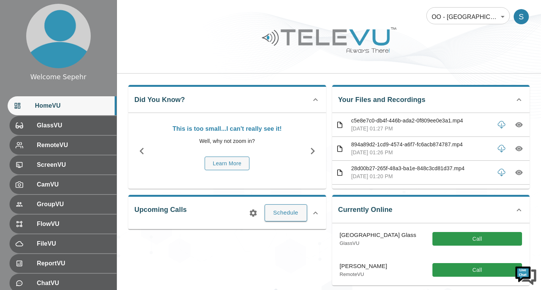
click at [455, 7] on body "Welcome Sepehr HomeVU GlassVU RemoteVU ScreenVU CamVU GroupVU FlowVU FileVU Rep…" at bounding box center [270, 245] width 541 height 491
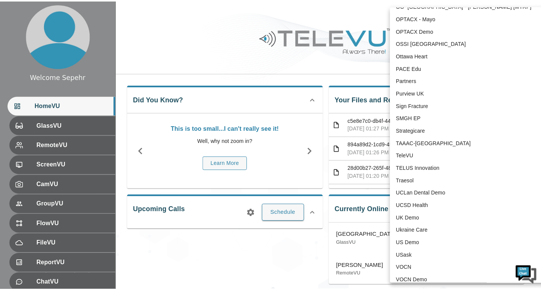
scroll to position [1582, 0]
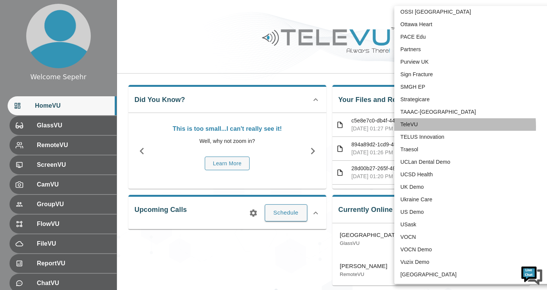
click at [422, 127] on li "TeleVU" at bounding box center [473, 124] width 158 height 13
type input "1"
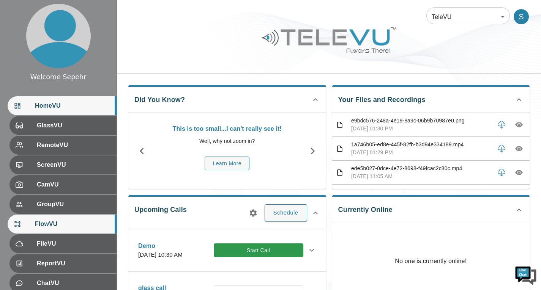
scroll to position [104, 0]
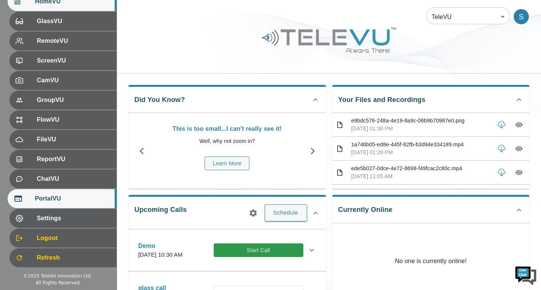
click at [57, 202] on span "PortalVU" at bounding box center [73, 198] width 76 height 9
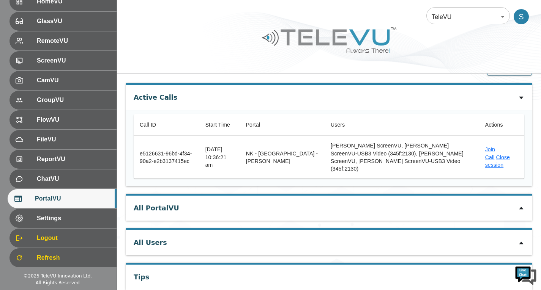
scroll to position [27, 0]
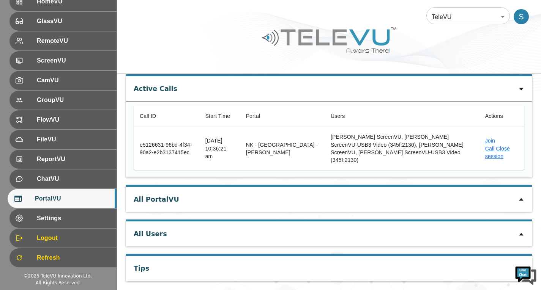
click at [522, 232] on icon at bounding box center [521, 235] width 6 height 6
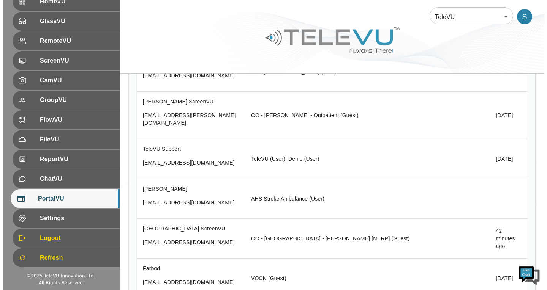
scroll to position [7830, 0]
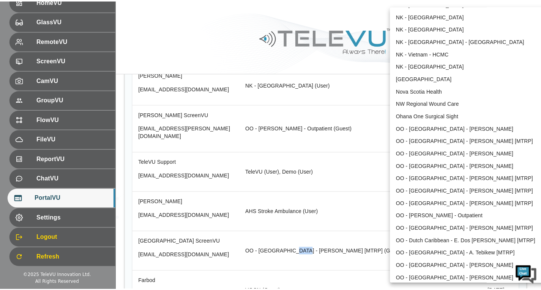
scroll to position [650, 0]
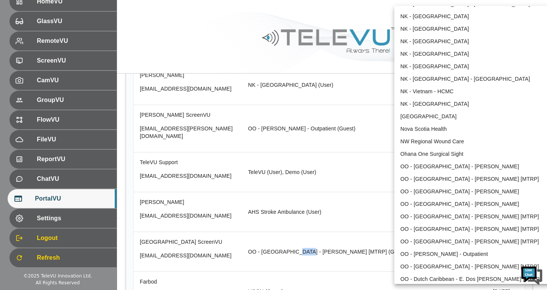
click at [423, 232] on li "OO - [GEOGRAPHIC_DATA] - [PERSON_NAME] [MTRP]" at bounding box center [473, 229] width 158 height 13
type input "213"
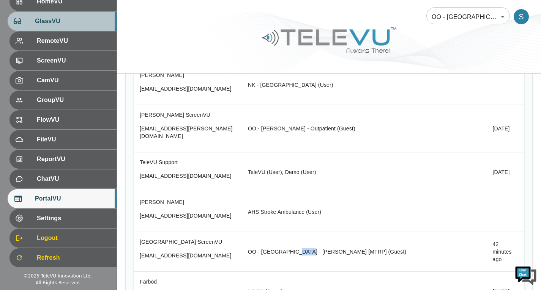
click at [79, 28] on div "GlassVU" at bounding box center [62, 21] width 109 height 19
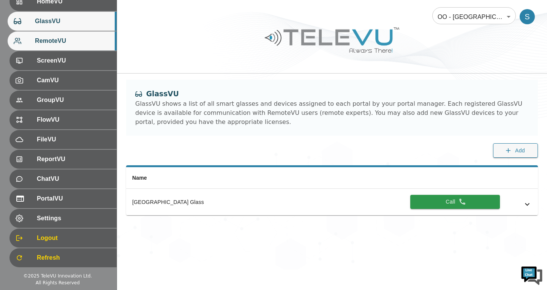
click at [75, 46] on div "RemoteVU" at bounding box center [62, 41] width 109 height 19
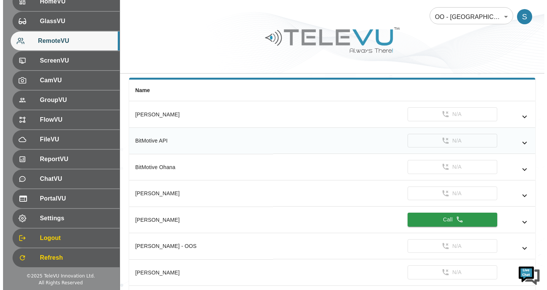
scroll to position [152, 0]
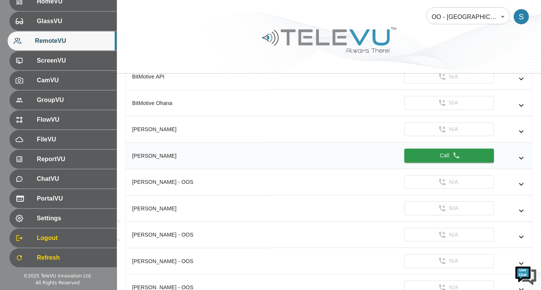
click at [525, 159] on icon "simple table" at bounding box center [521, 158] width 9 height 9
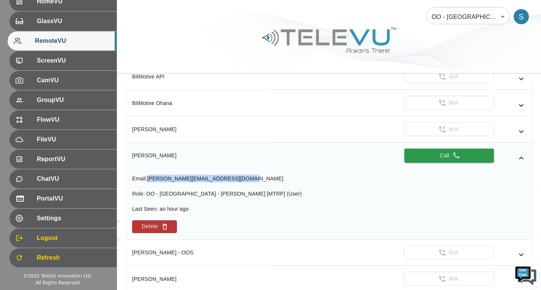
drag, startPoint x: 236, startPoint y: 178, endPoint x: 150, endPoint y: 180, distance: 86.2
click at [150, 180] on div "Email : [PERSON_NAME][EMAIL_ADDRESS][DOMAIN_NAME] Role : OO - [GEOGRAPHIC_DATA]…" at bounding box center [329, 204] width 394 height 58
copy span "[PERSON_NAME][EMAIL_ADDRESS][DOMAIN_NAME]"
click at [466, 15] on body "Welcome Sepehr HomeVU GlassVU RemoteVU ScreenVU CamVU GroupVU FlowVU FileVU Rep…" at bounding box center [270, 207] width 541 height 718
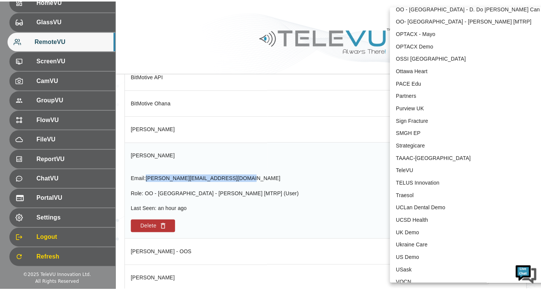
scroll to position [1582, 0]
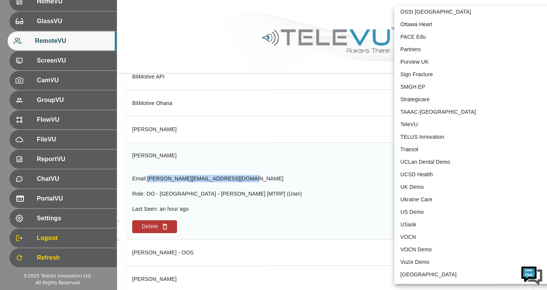
click at [403, 129] on li "TeleVU" at bounding box center [473, 124] width 158 height 13
type input "1"
